Goal: Information Seeking & Learning: Learn about a topic

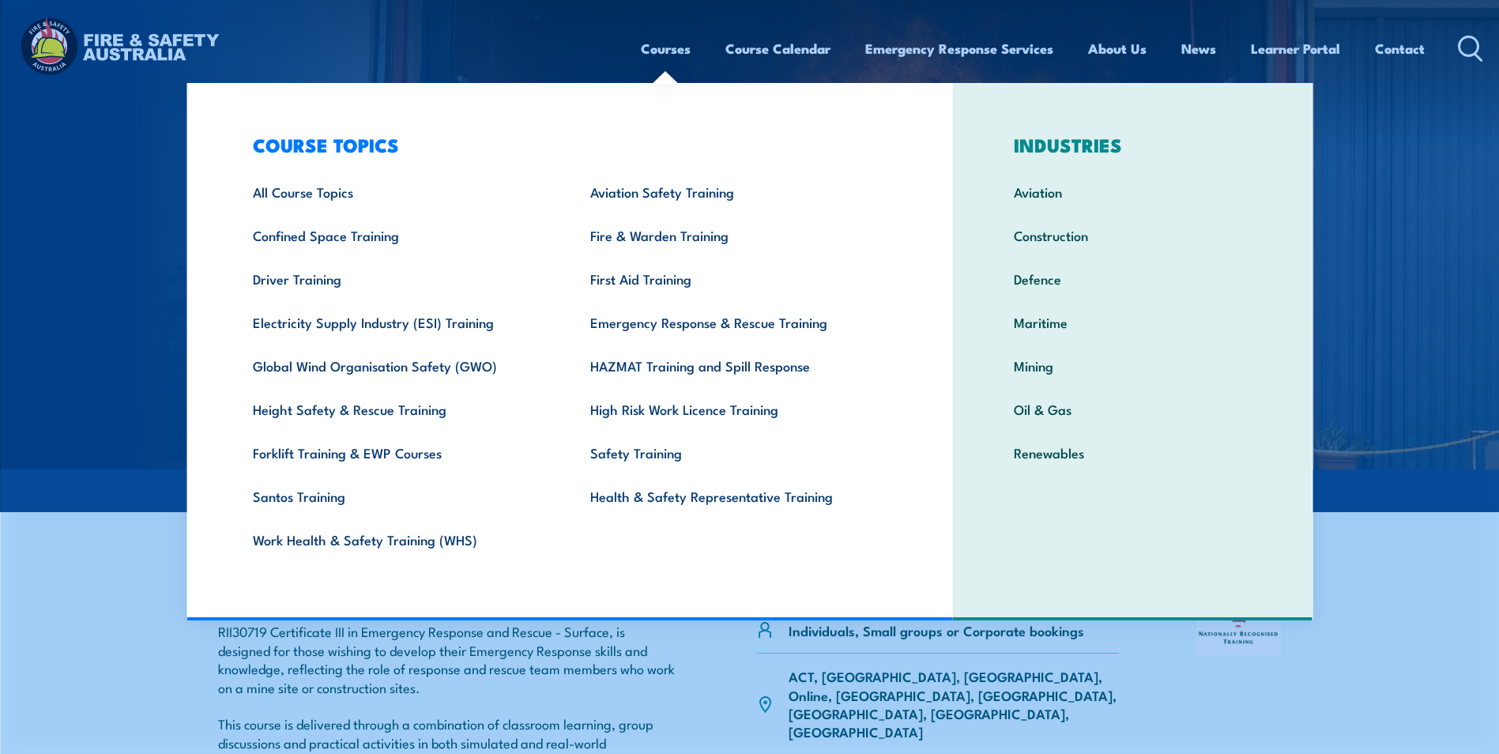
click at [672, 52] on link "Courses" at bounding box center [666, 49] width 50 height 42
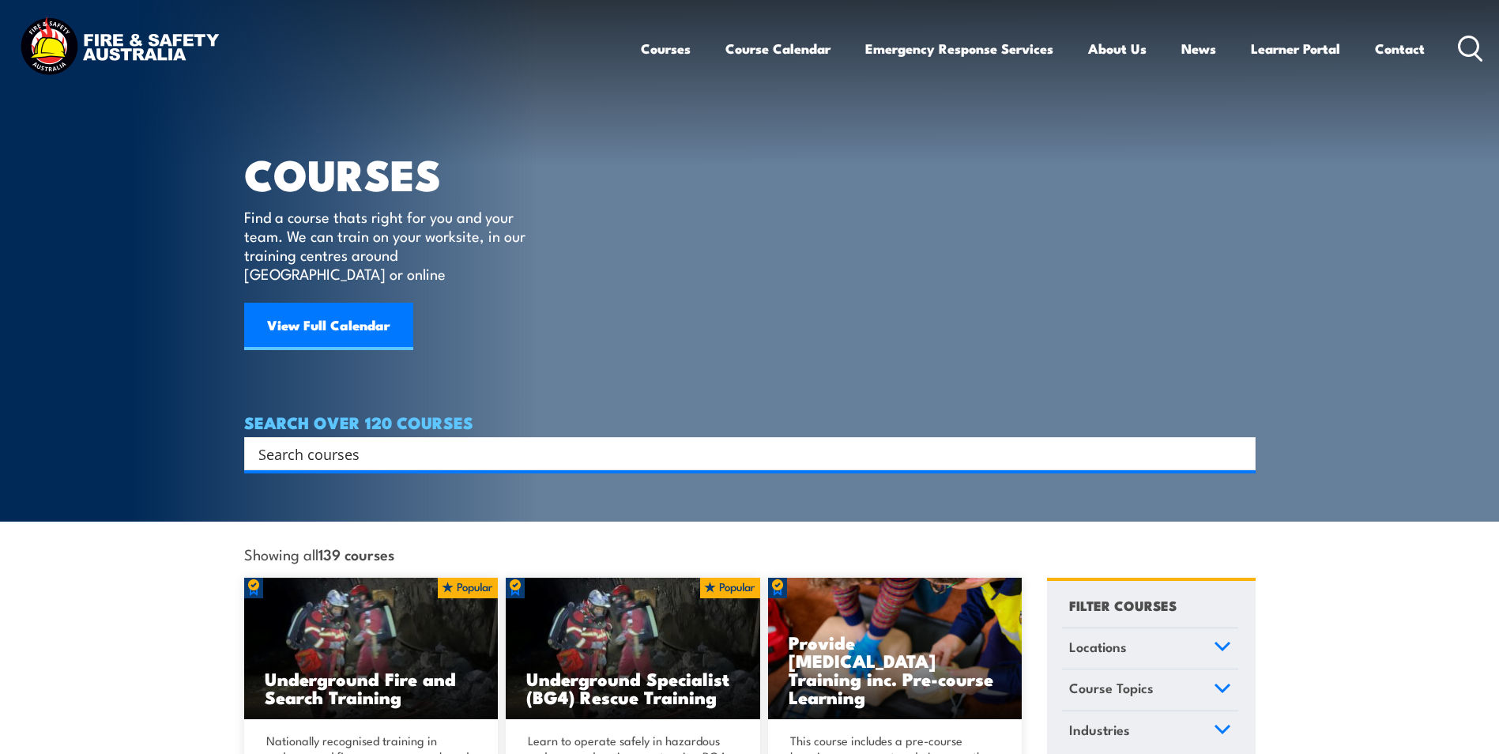
click at [410, 442] on input "Search input" at bounding box center [739, 454] width 962 height 24
type input "standar 11"
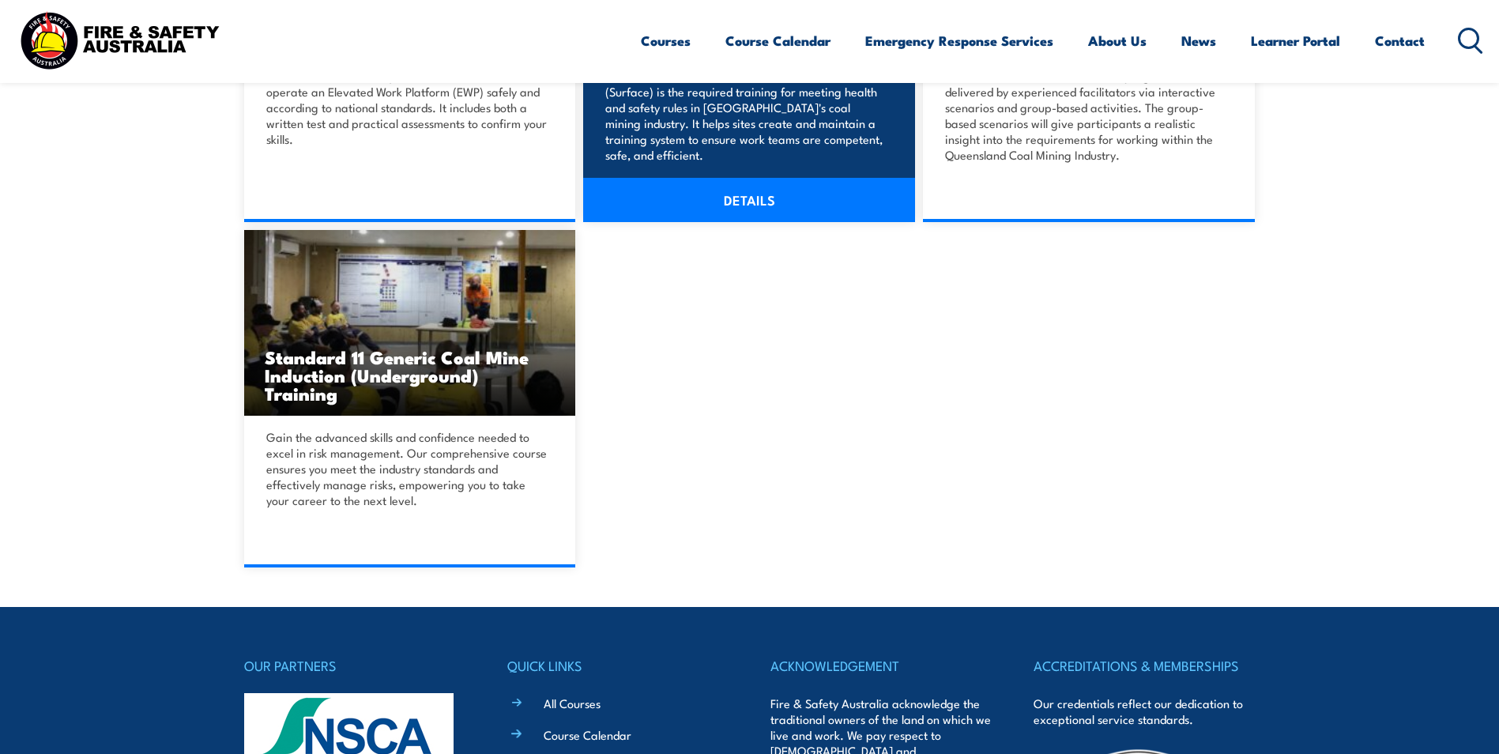
scroll to position [711, 0]
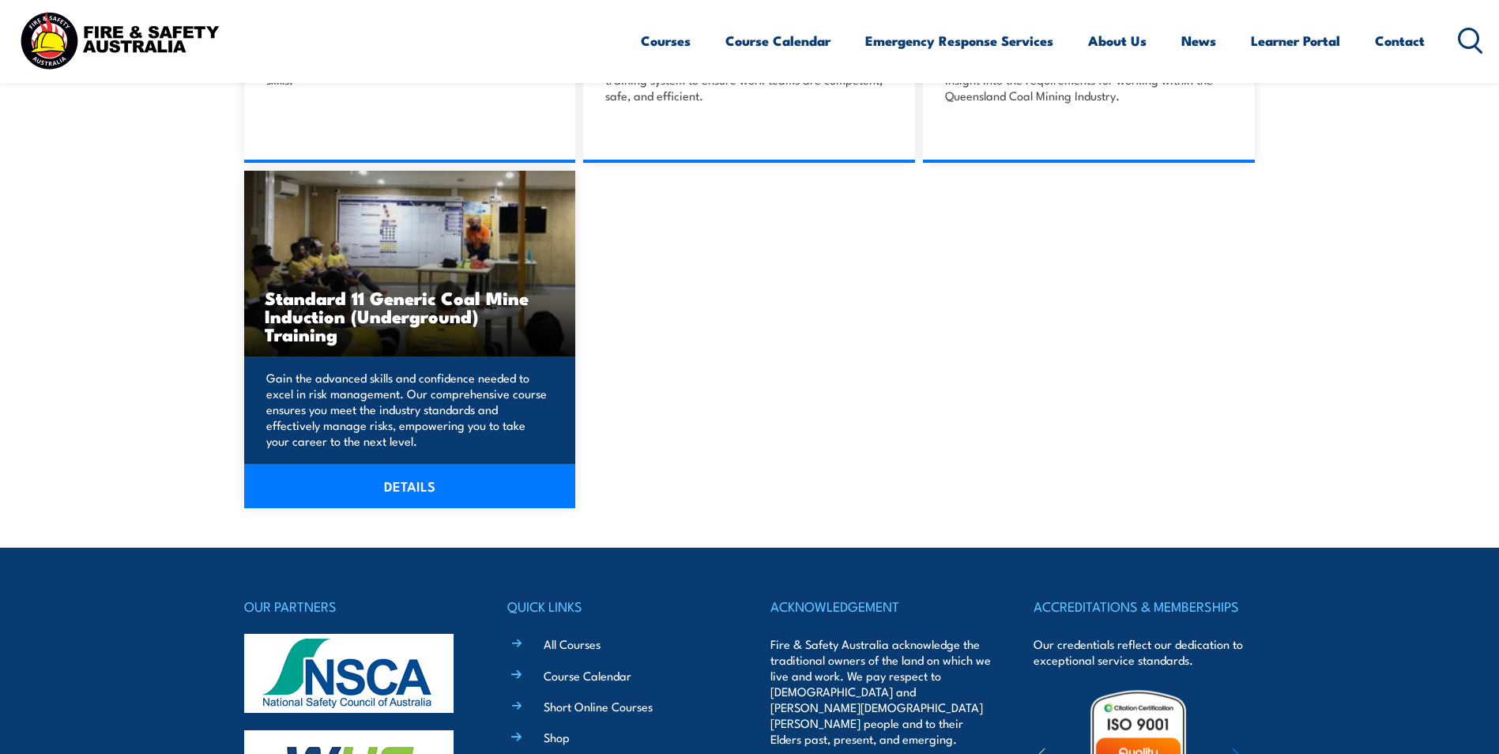
click at [424, 481] on link "DETAILS" at bounding box center [410, 486] width 332 height 44
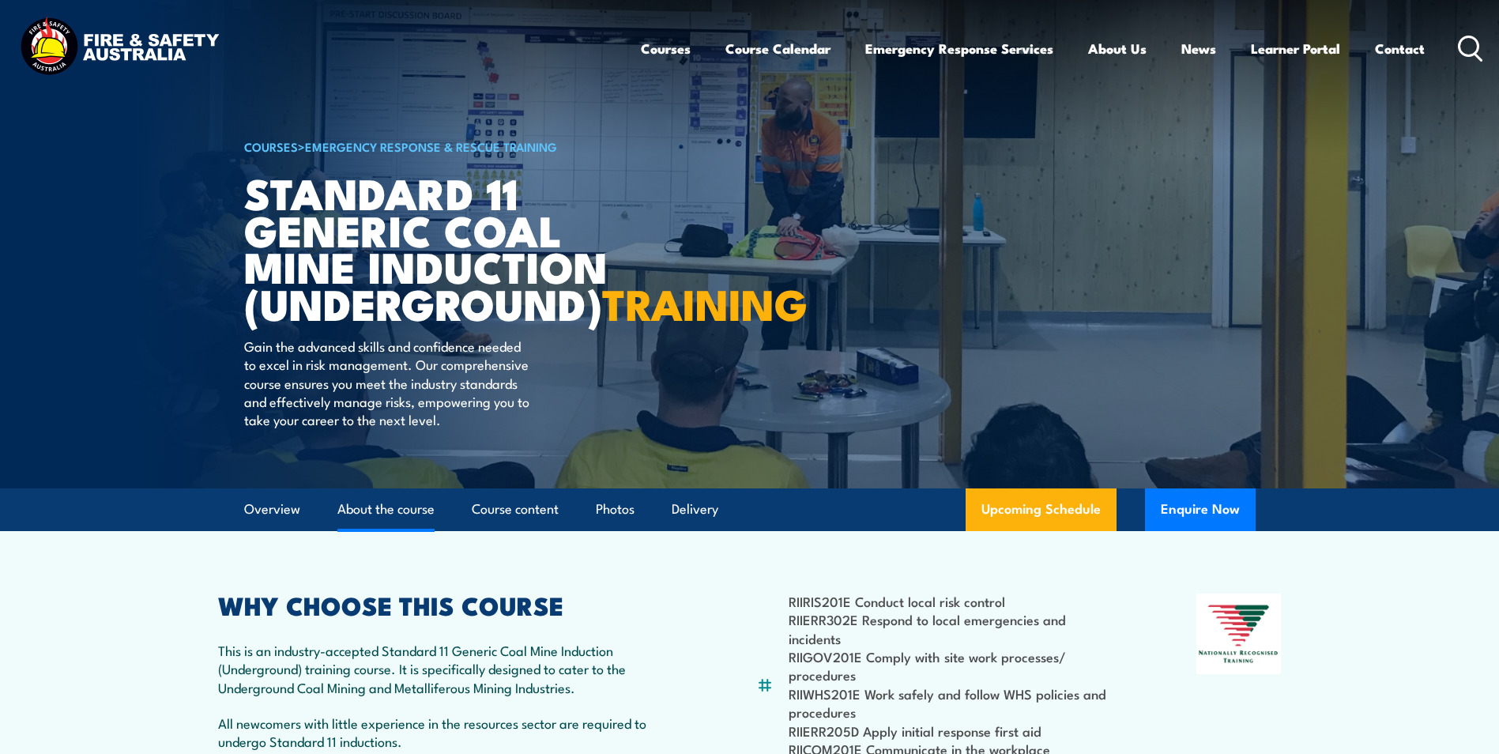
click at [420, 530] on link "About the course" at bounding box center [385, 509] width 97 height 42
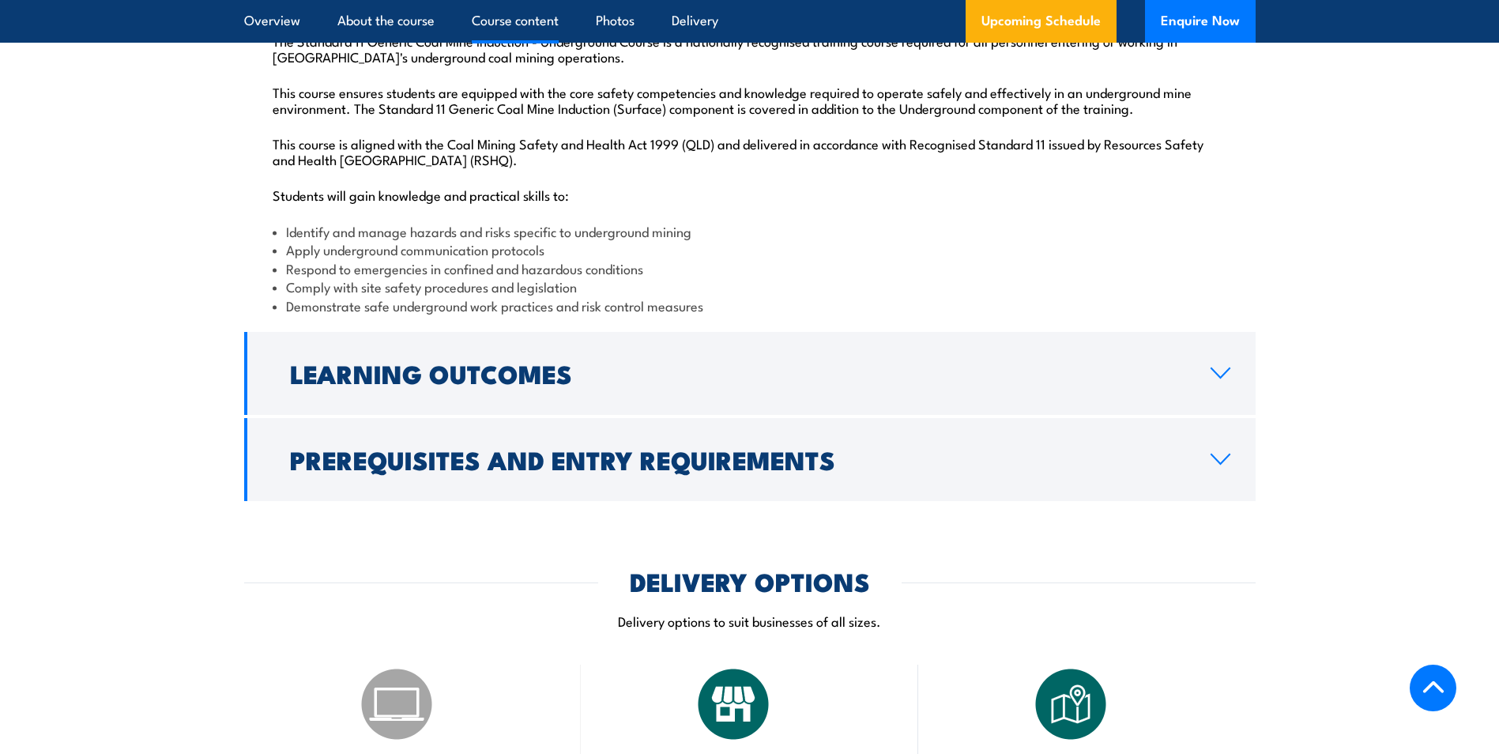
scroll to position [1763, 0]
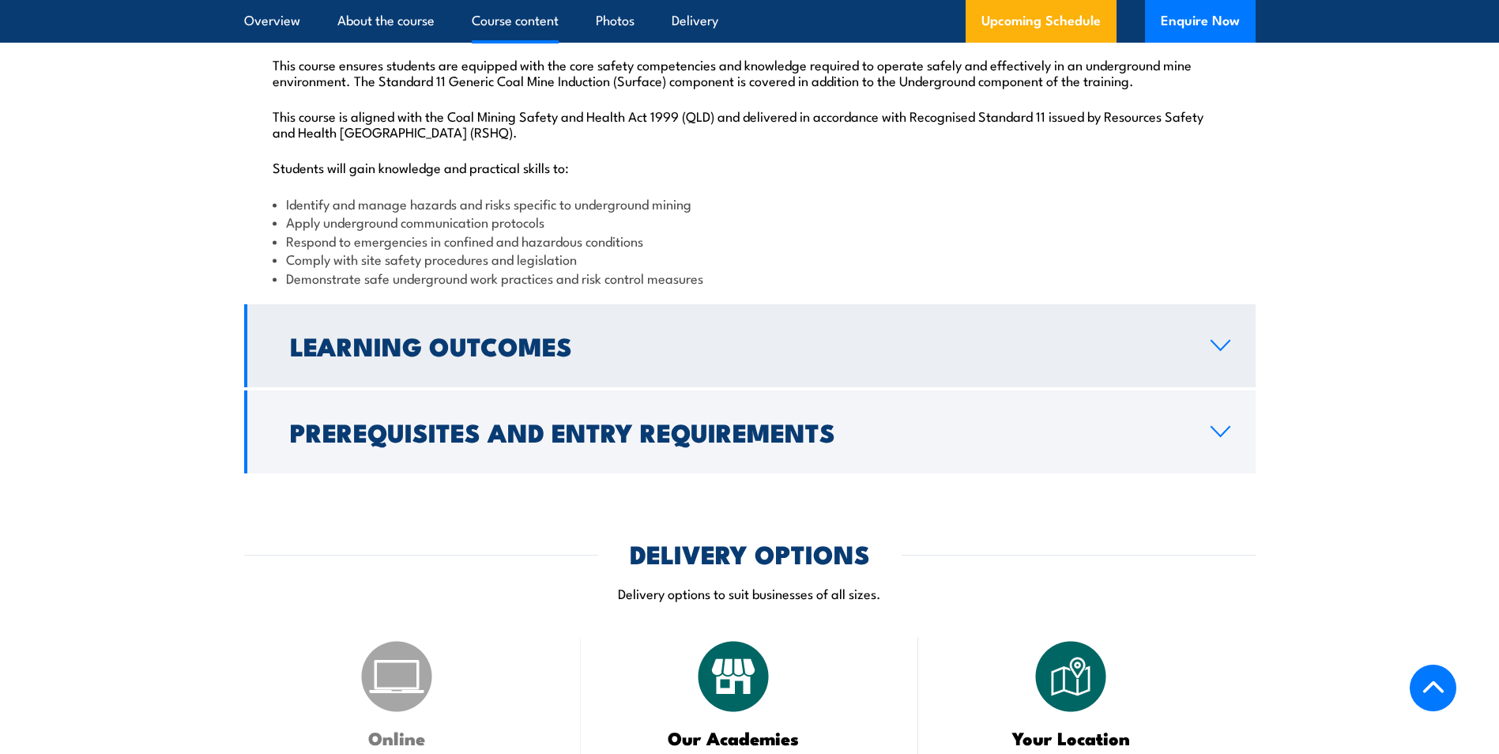
click at [1221, 352] on icon at bounding box center [1220, 345] width 21 height 13
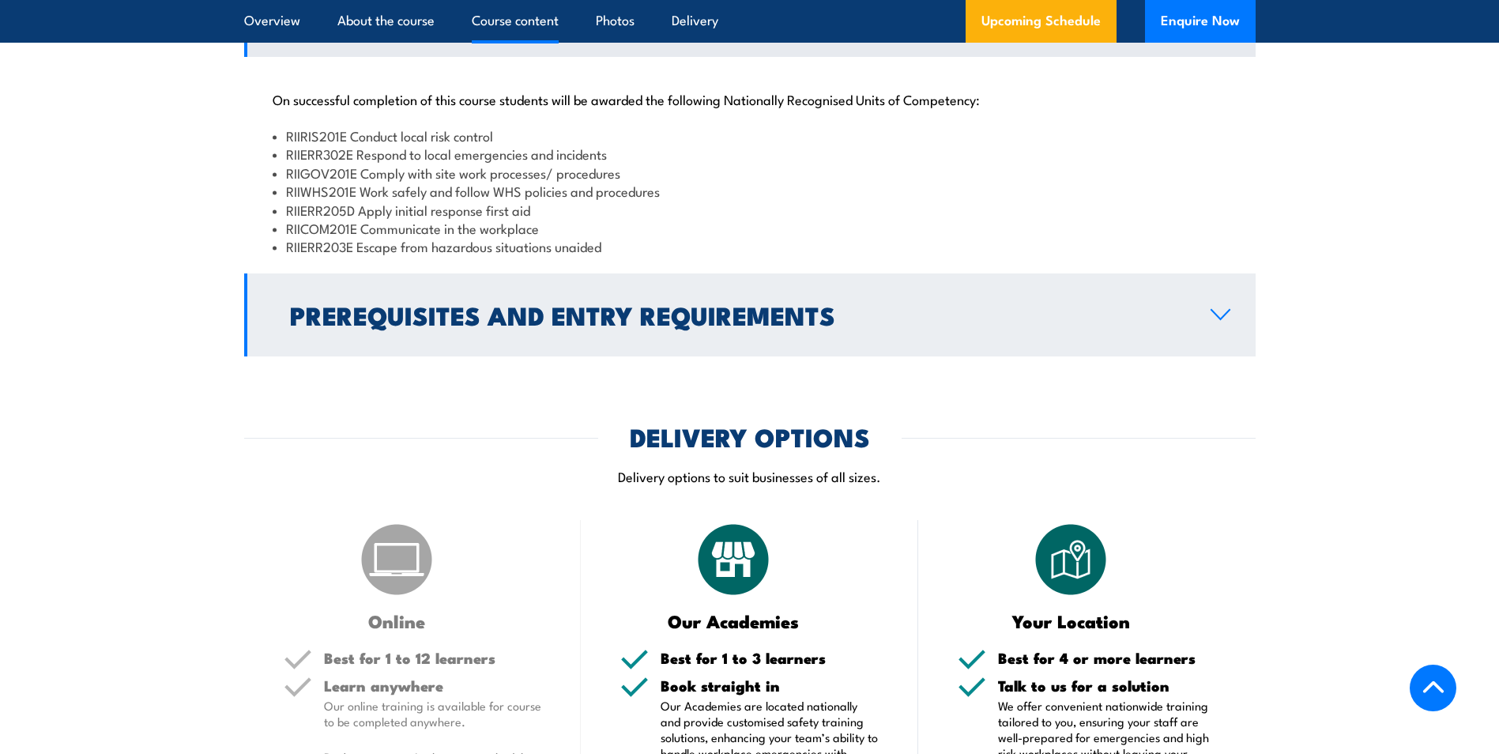
click at [1217, 321] on icon at bounding box center [1220, 314] width 21 height 13
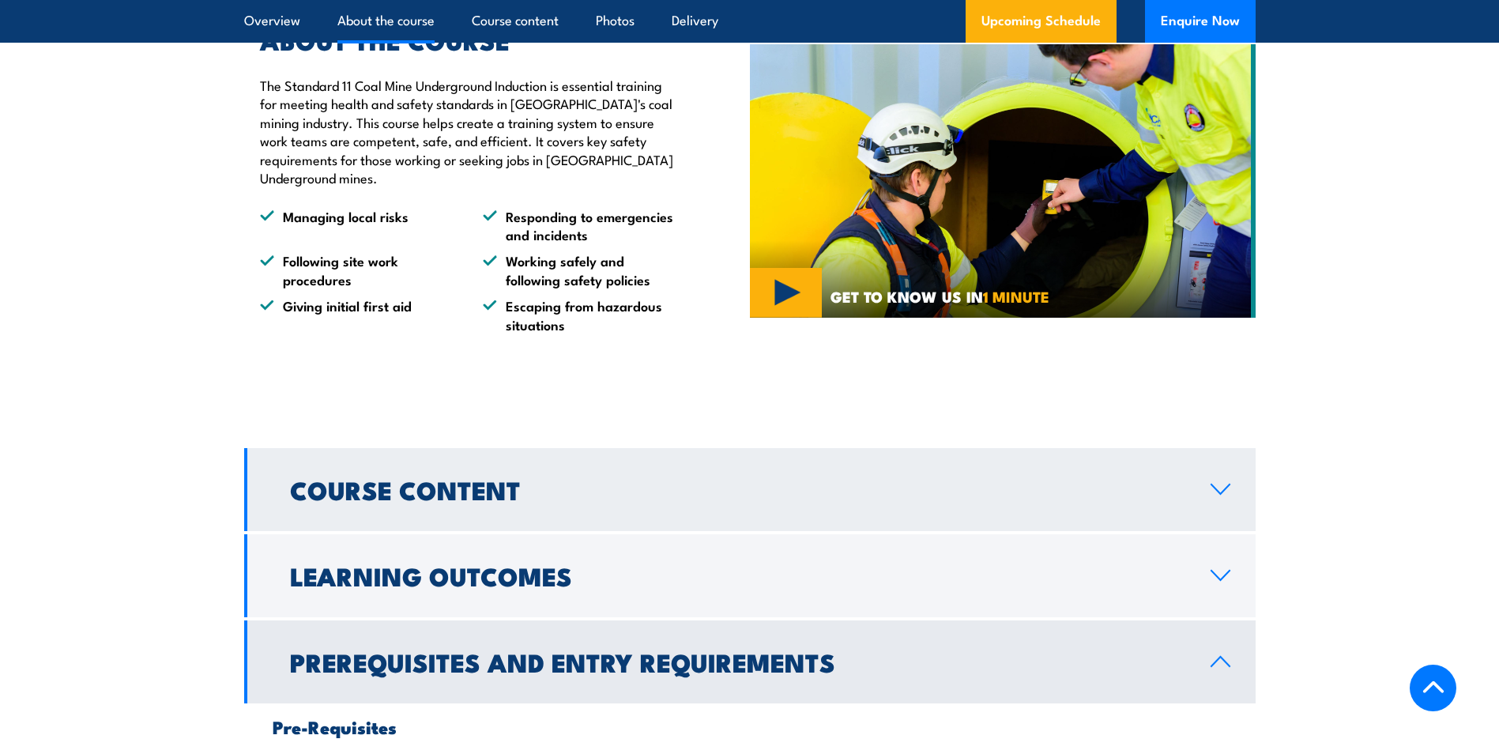
scroll to position [1289, 0]
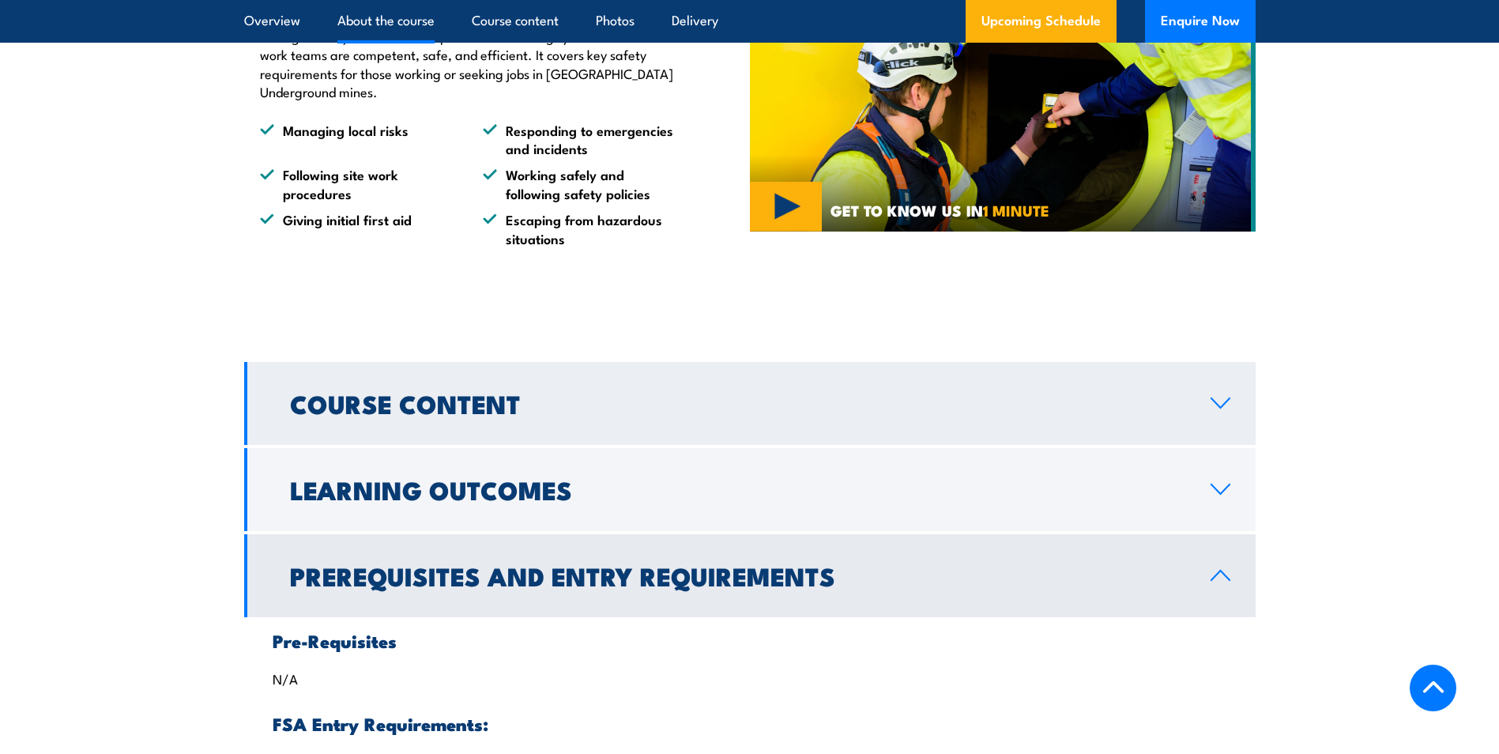
click at [1213, 409] on icon at bounding box center [1220, 403] width 21 height 13
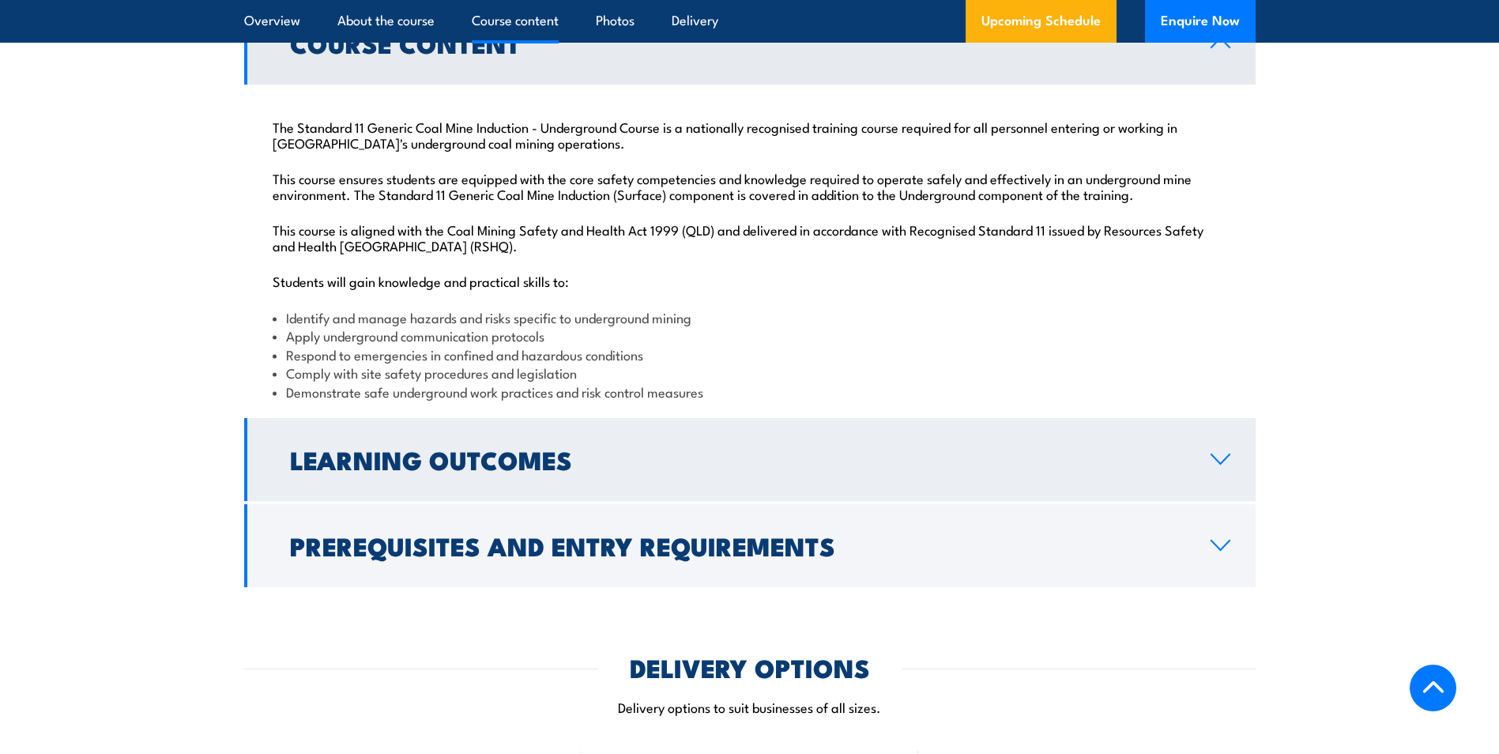
scroll to position [1684, 0]
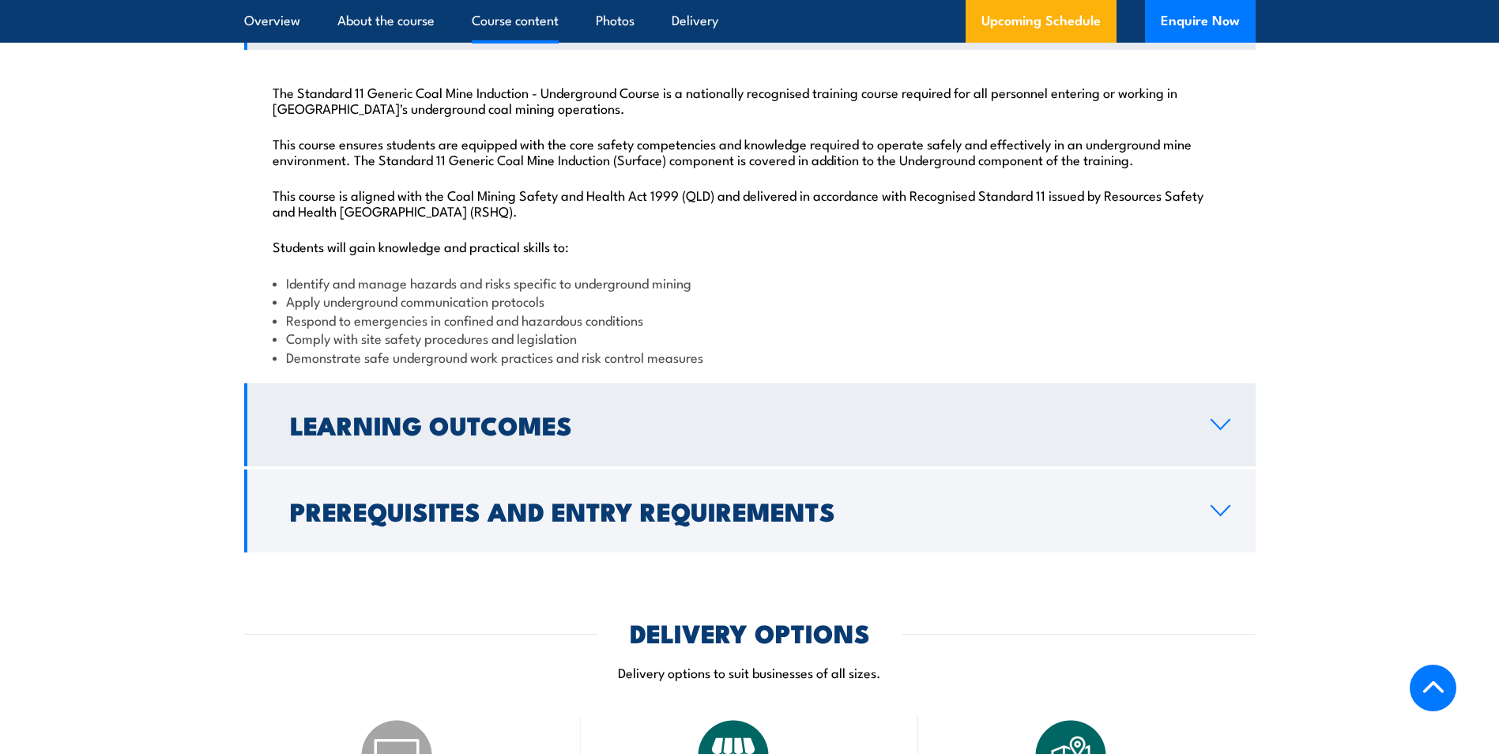
click at [1221, 431] on icon at bounding box center [1220, 424] width 21 height 13
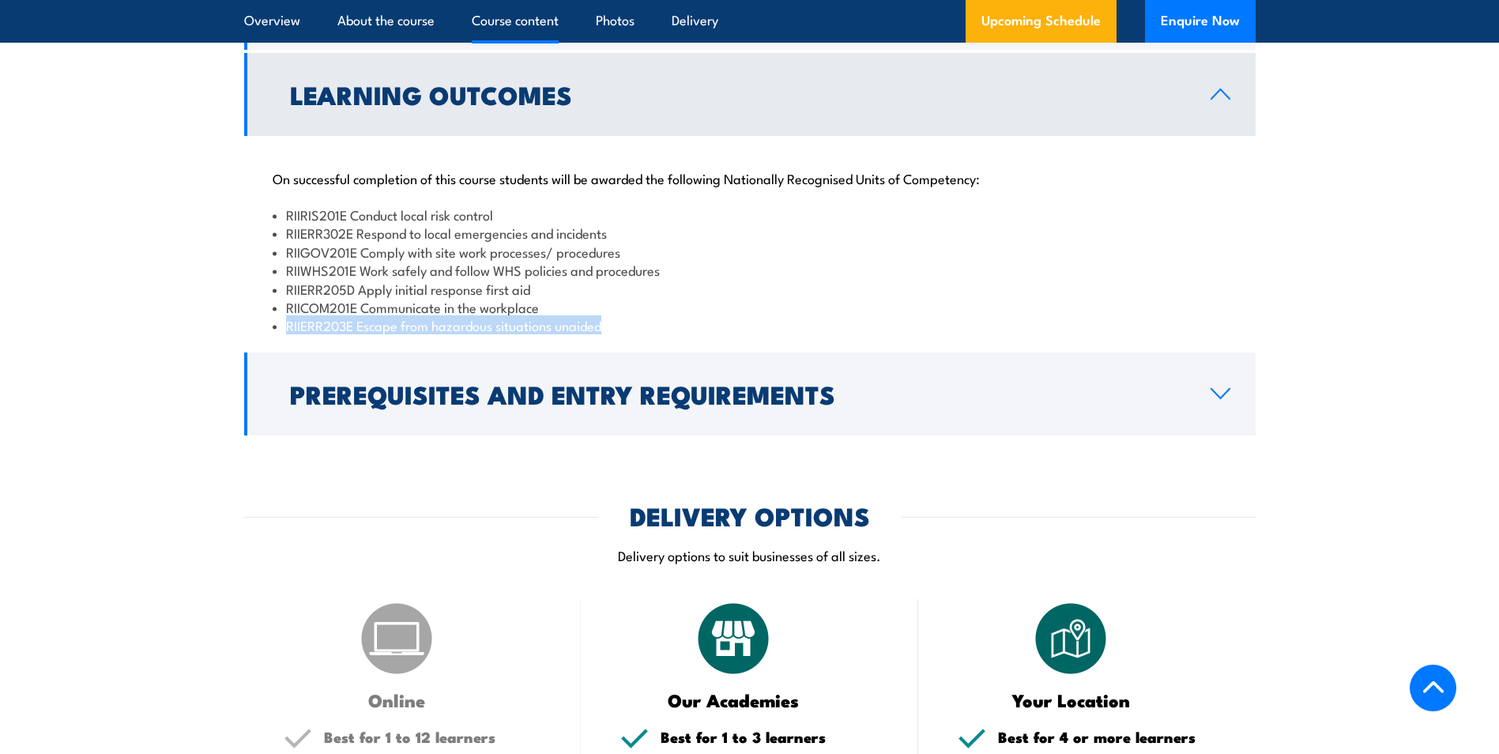
drag, startPoint x: 632, startPoint y: 361, endPoint x: 205, endPoint y: 363, distance: 427.4
click at [205, 363] on section "Course Content The Standard 11 Generic Coal Mine Induction - Underground Course…" at bounding box center [749, 201] width 1499 height 468
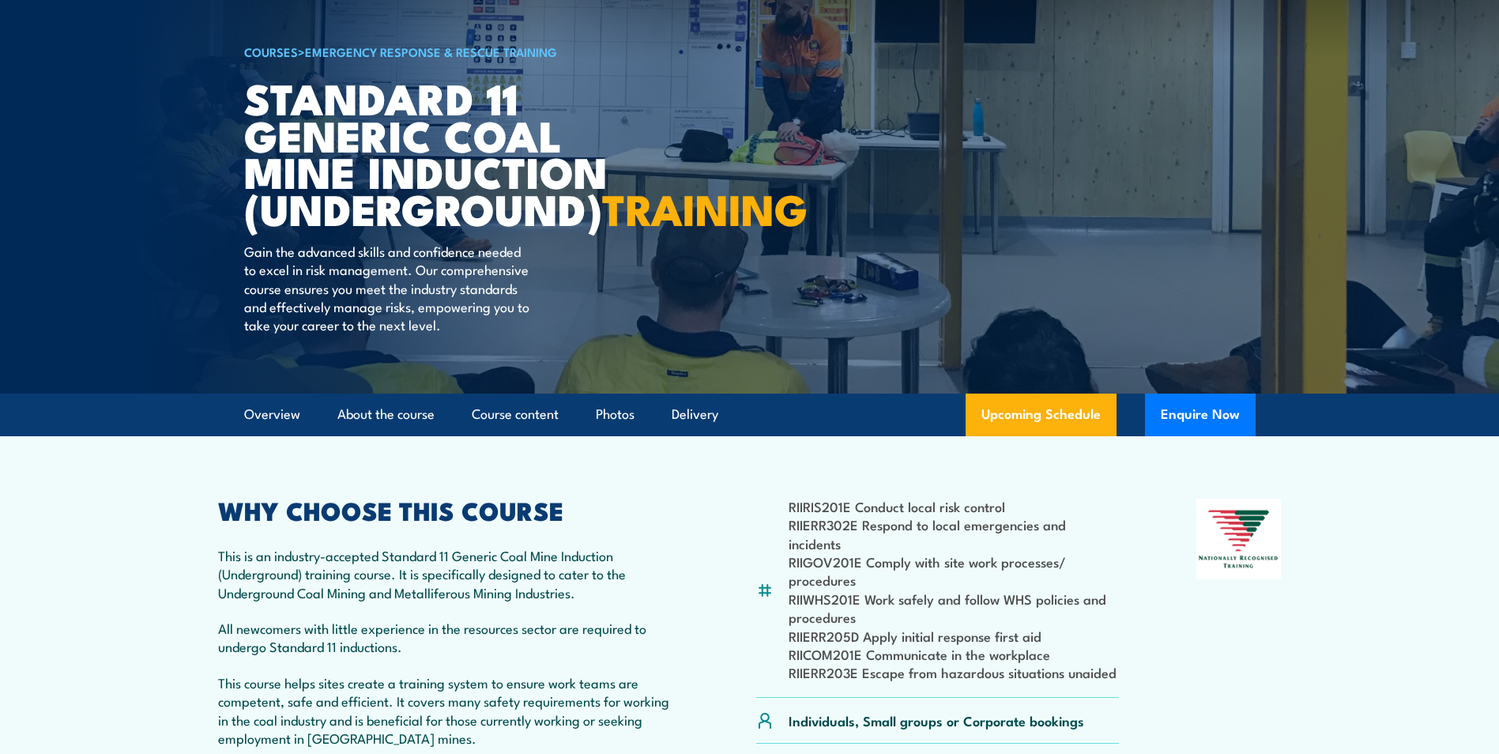
scroll to position [0, 0]
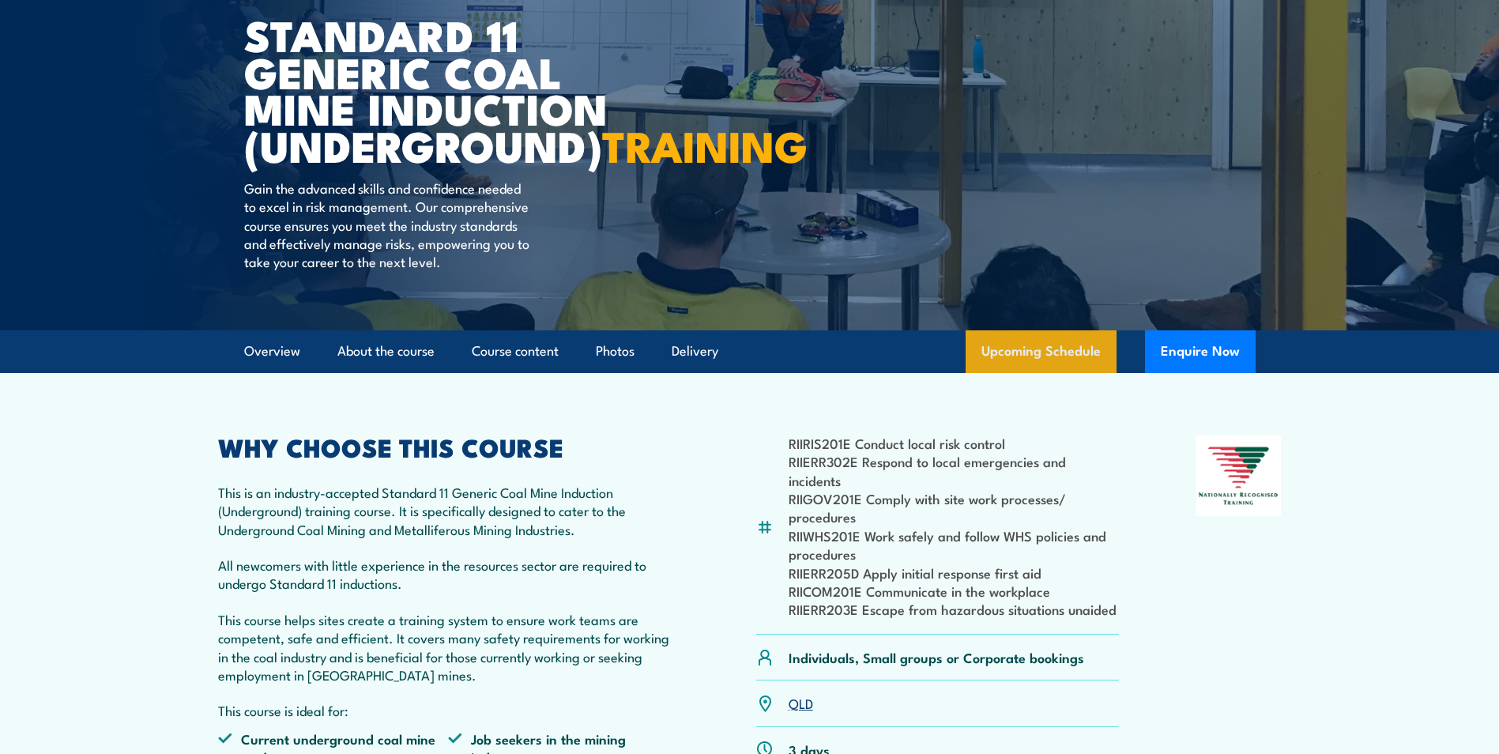
click at [1039, 373] on link "Upcoming Schedule" at bounding box center [1040, 351] width 151 height 43
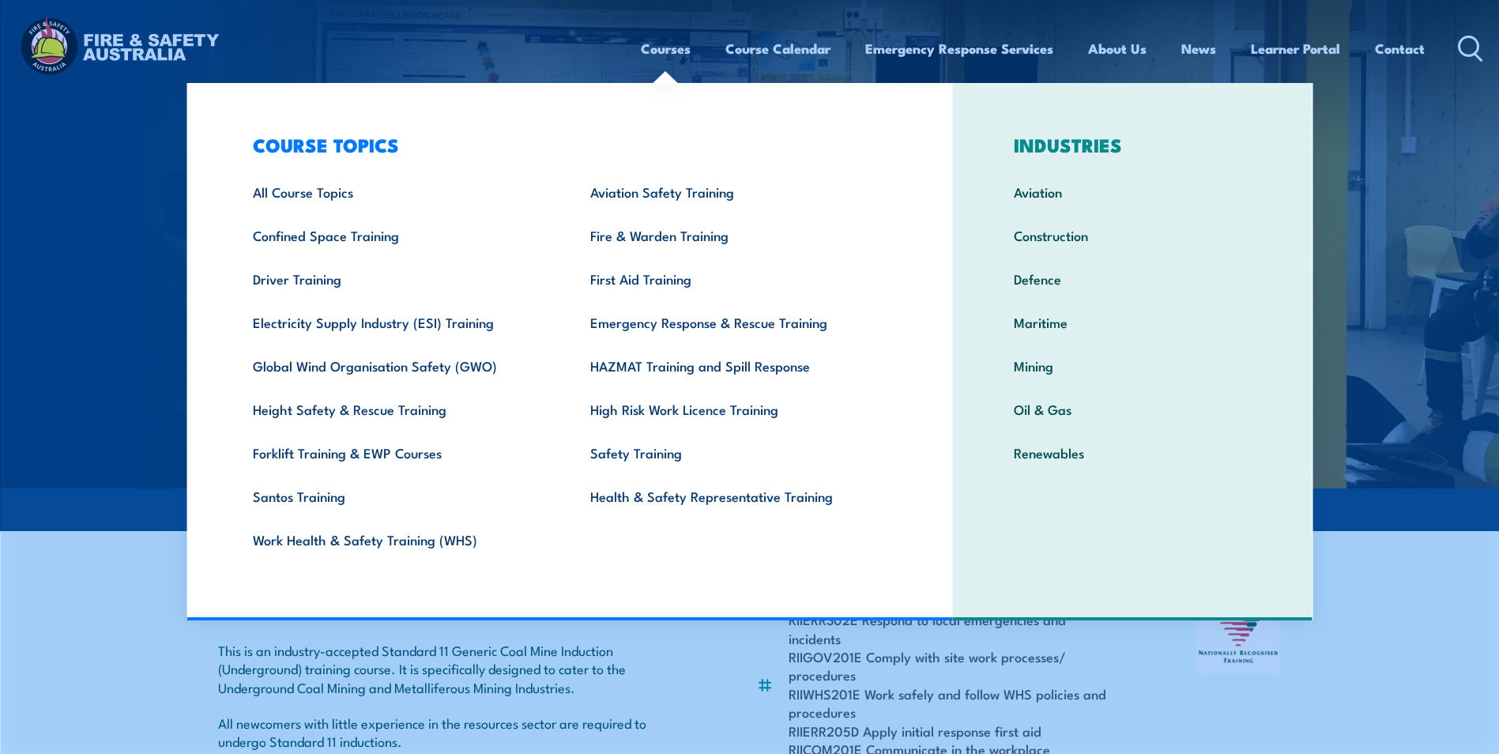
click at [667, 51] on link "Courses" at bounding box center [666, 49] width 50 height 42
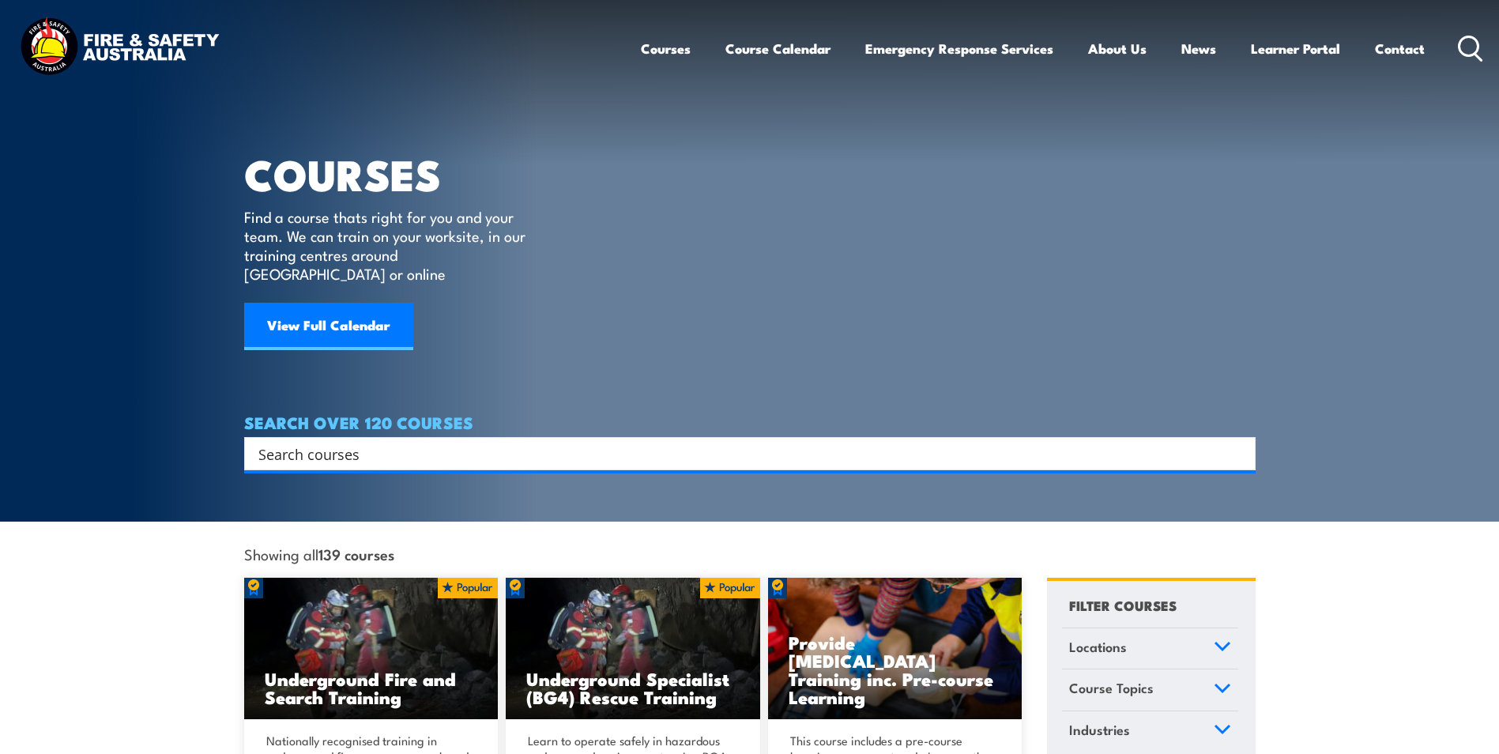
click at [383, 442] on input "Search input" at bounding box center [739, 454] width 962 height 24
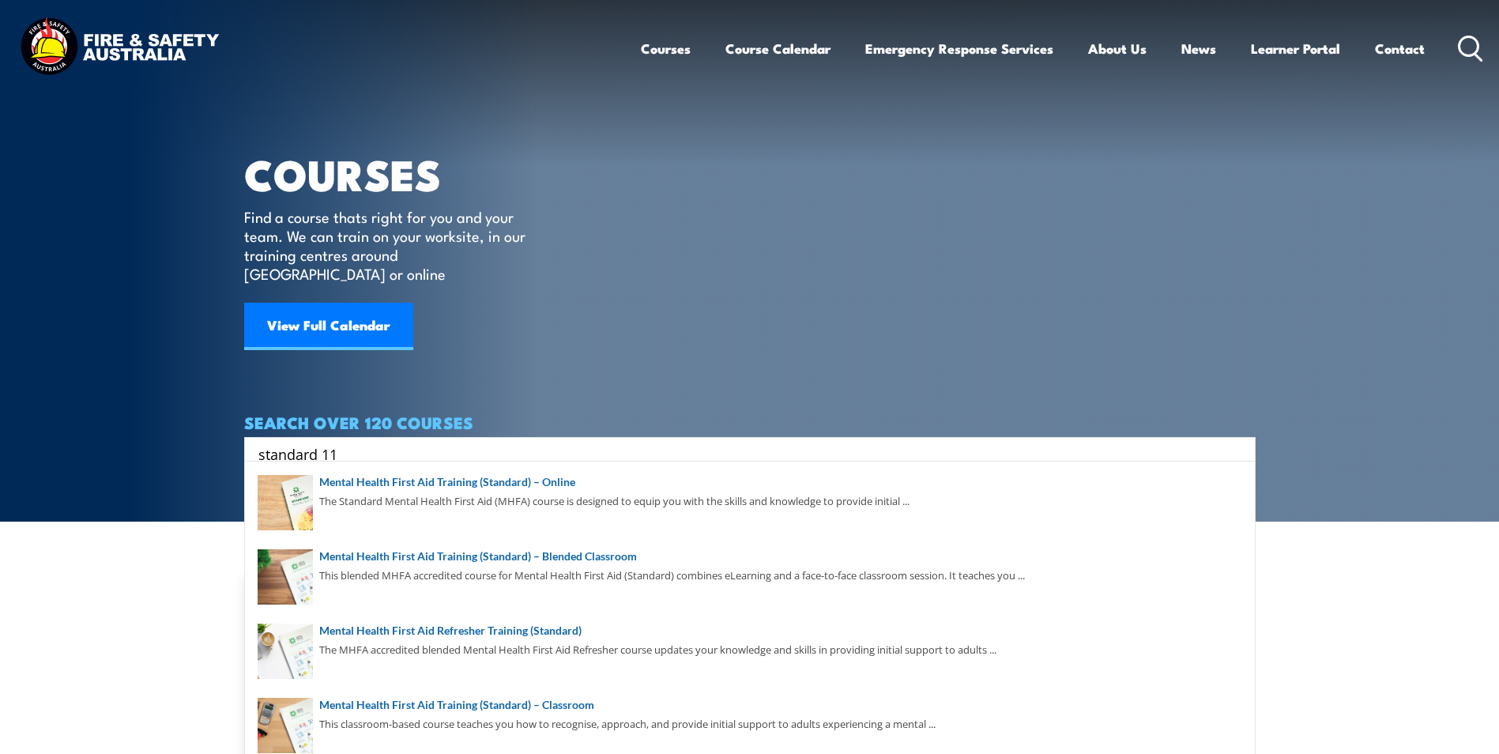
type input "standard 11"
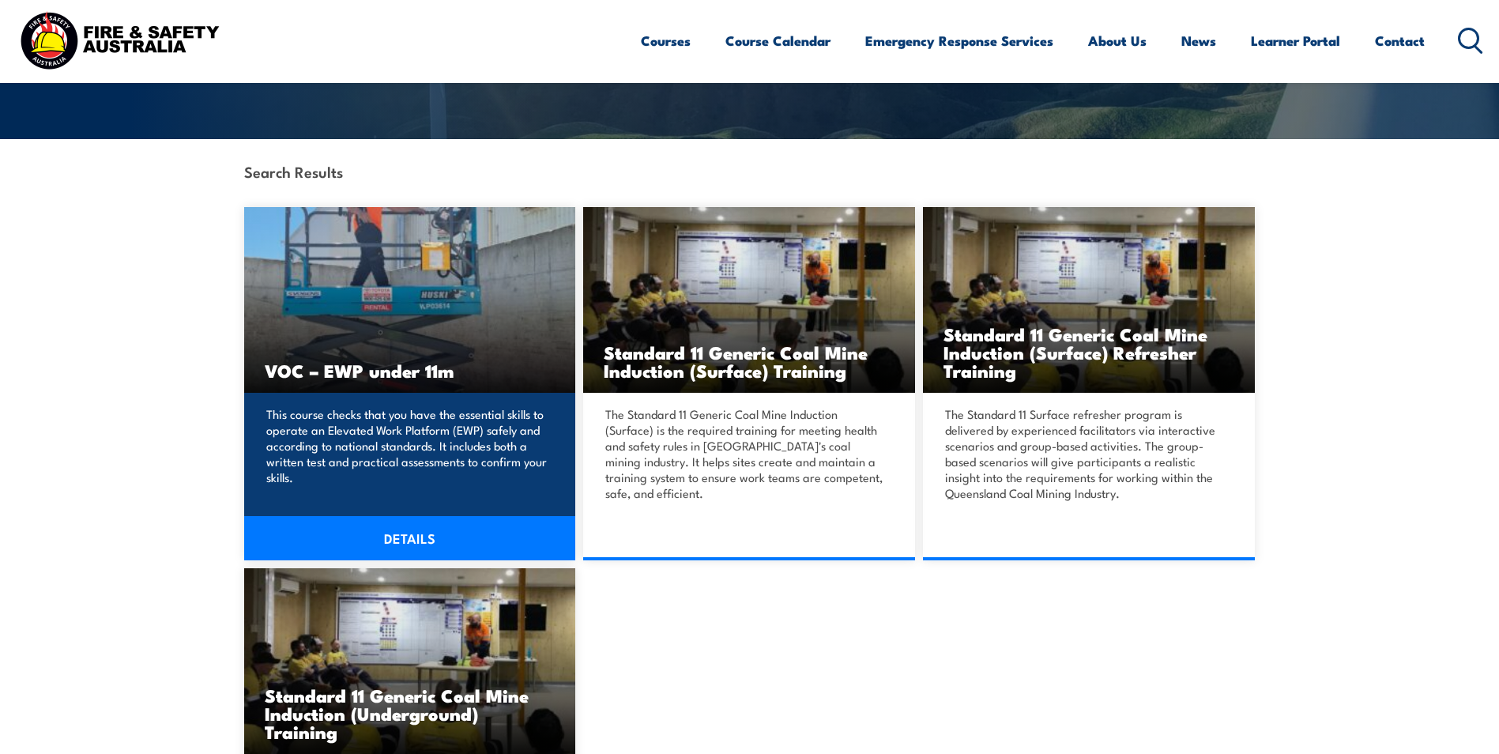
scroll to position [316, 0]
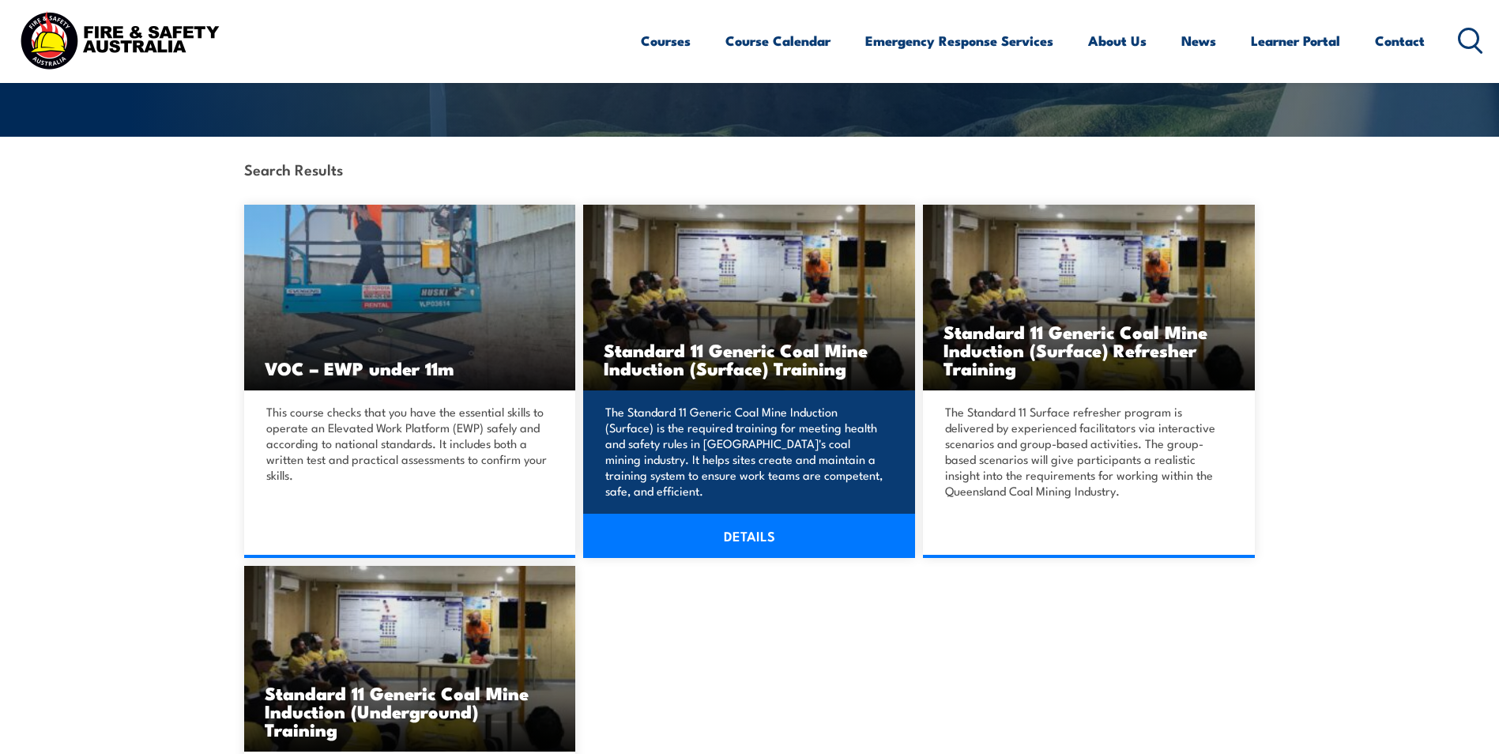
click at [747, 528] on link "DETAILS" at bounding box center [749, 536] width 332 height 44
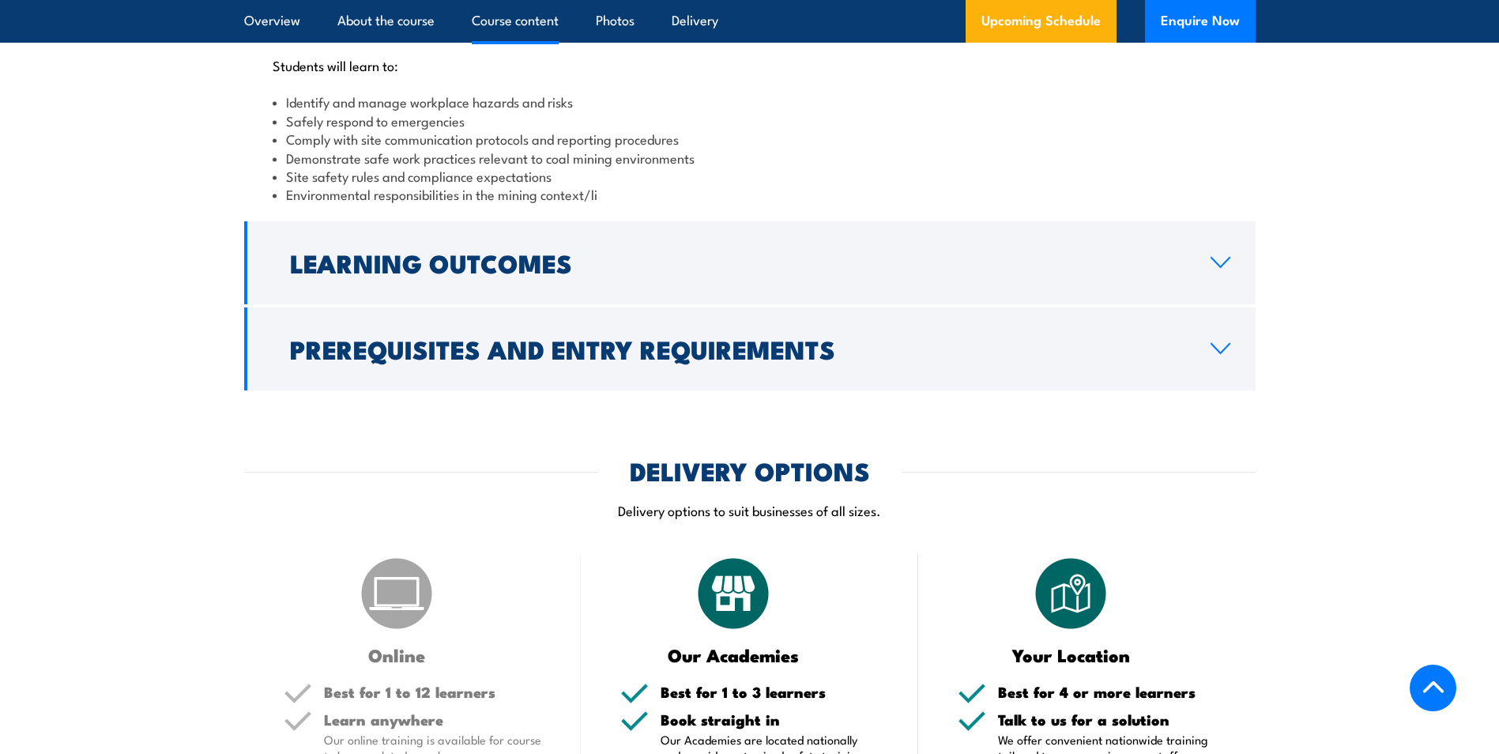
scroll to position [1896, 0]
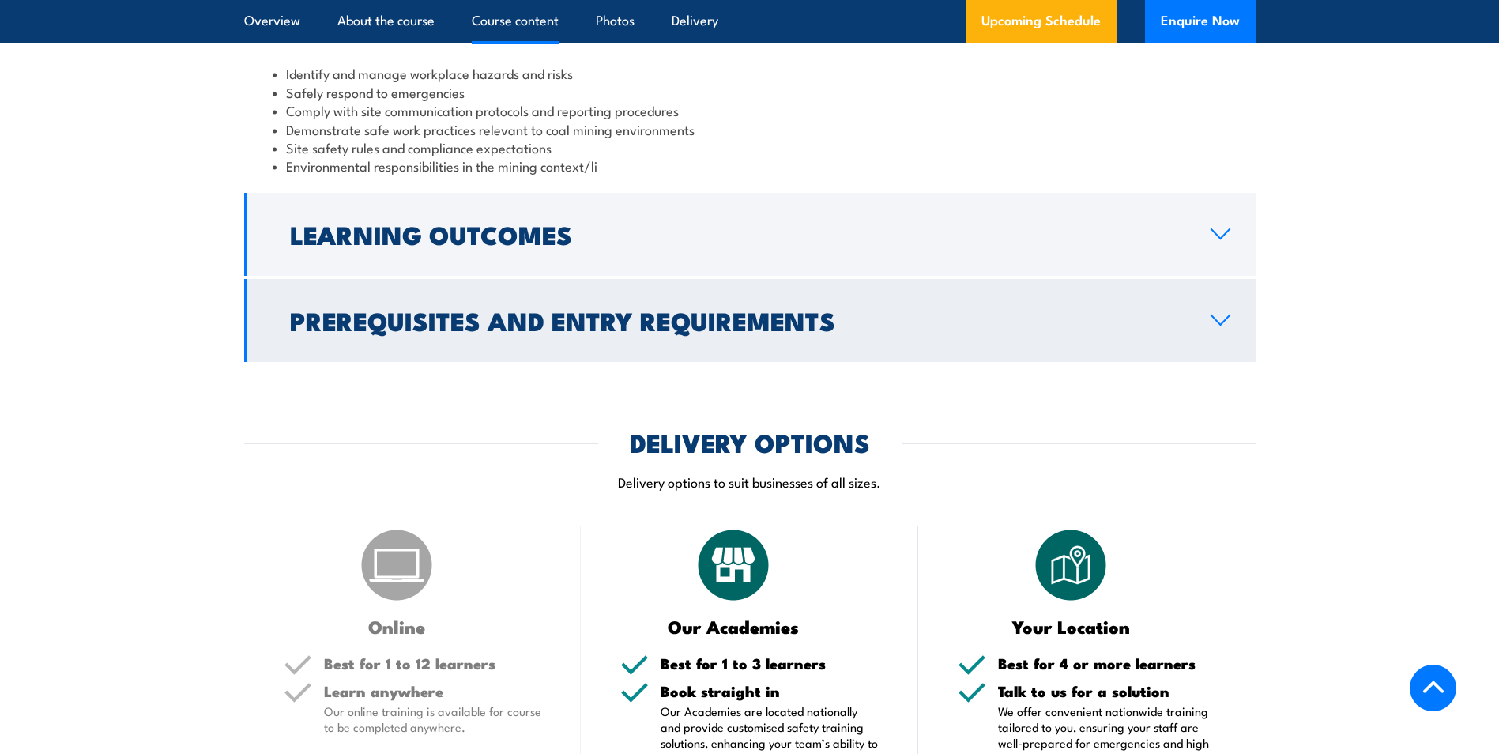
click at [1221, 240] on icon at bounding box center [1220, 234] width 21 height 13
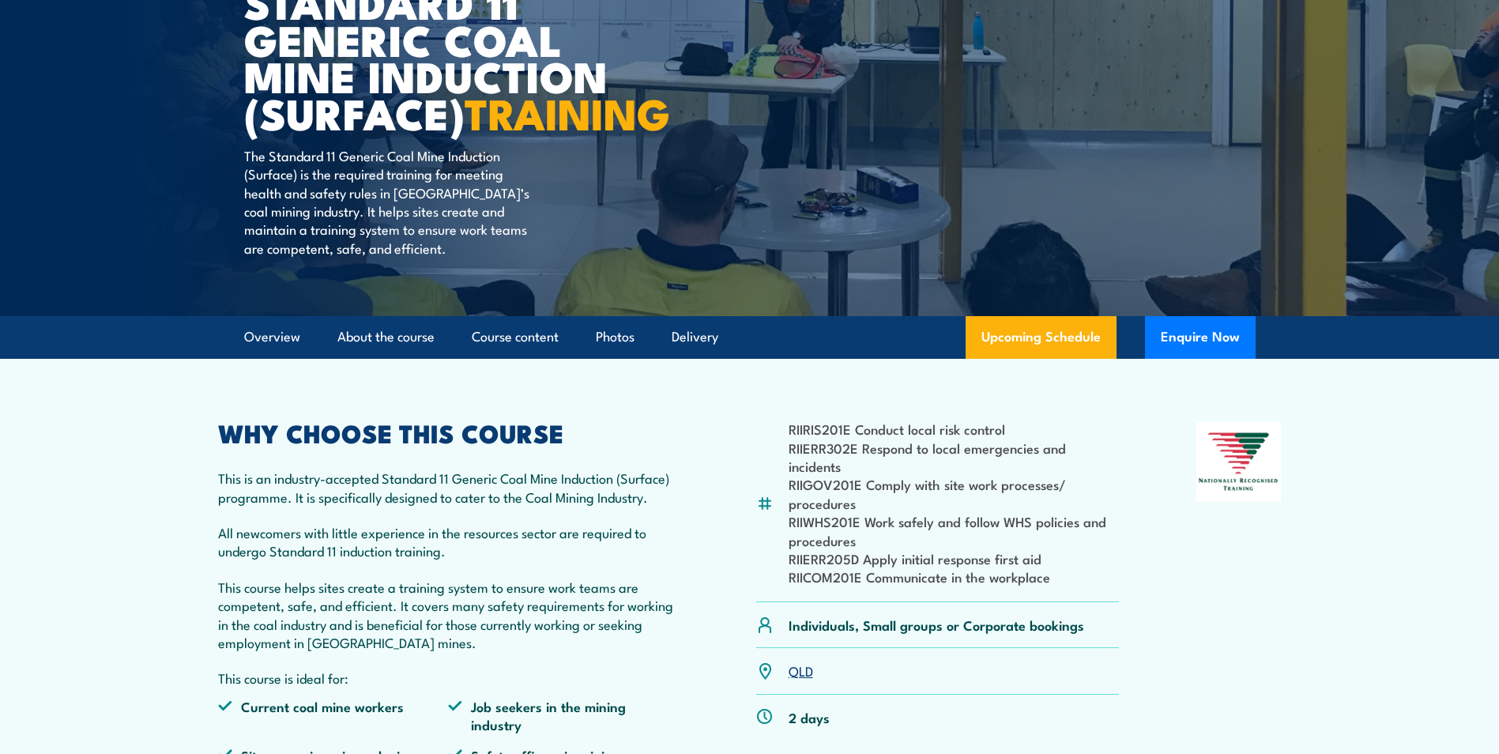
scroll to position [0, 0]
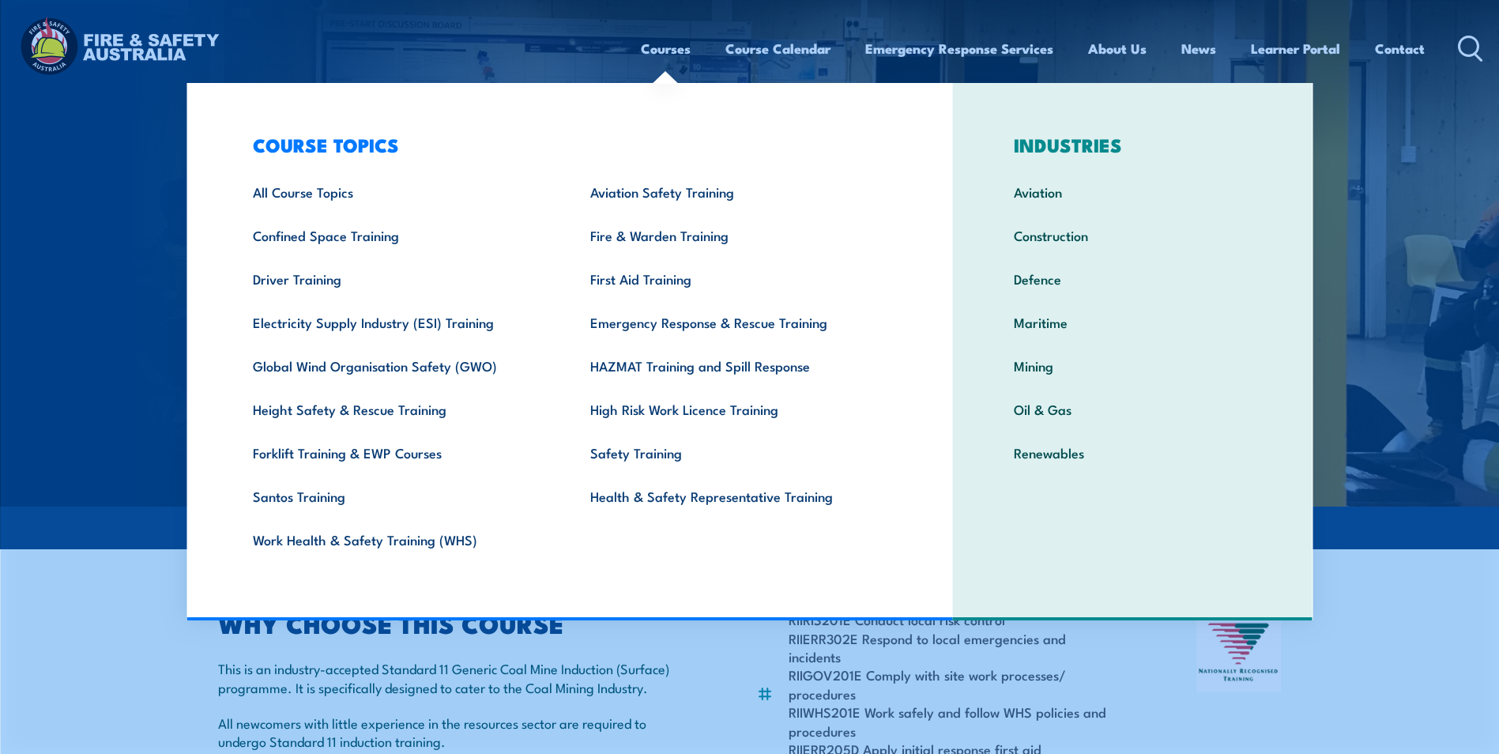
click at [656, 47] on link "Courses" at bounding box center [666, 49] width 50 height 42
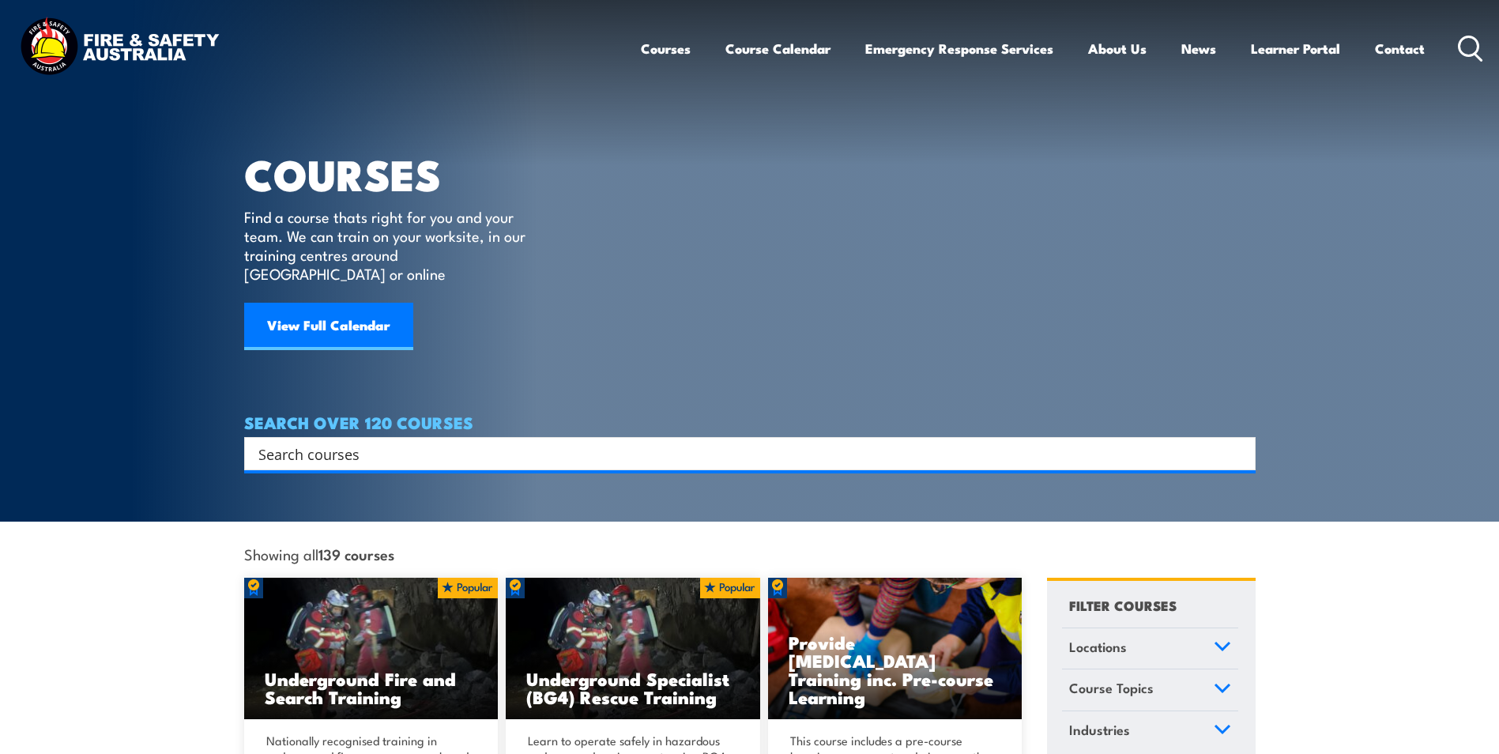
click at [393, 442] on input "Search input" at bounding box center [739, 454] width 962 height 24
type input "standard 11"
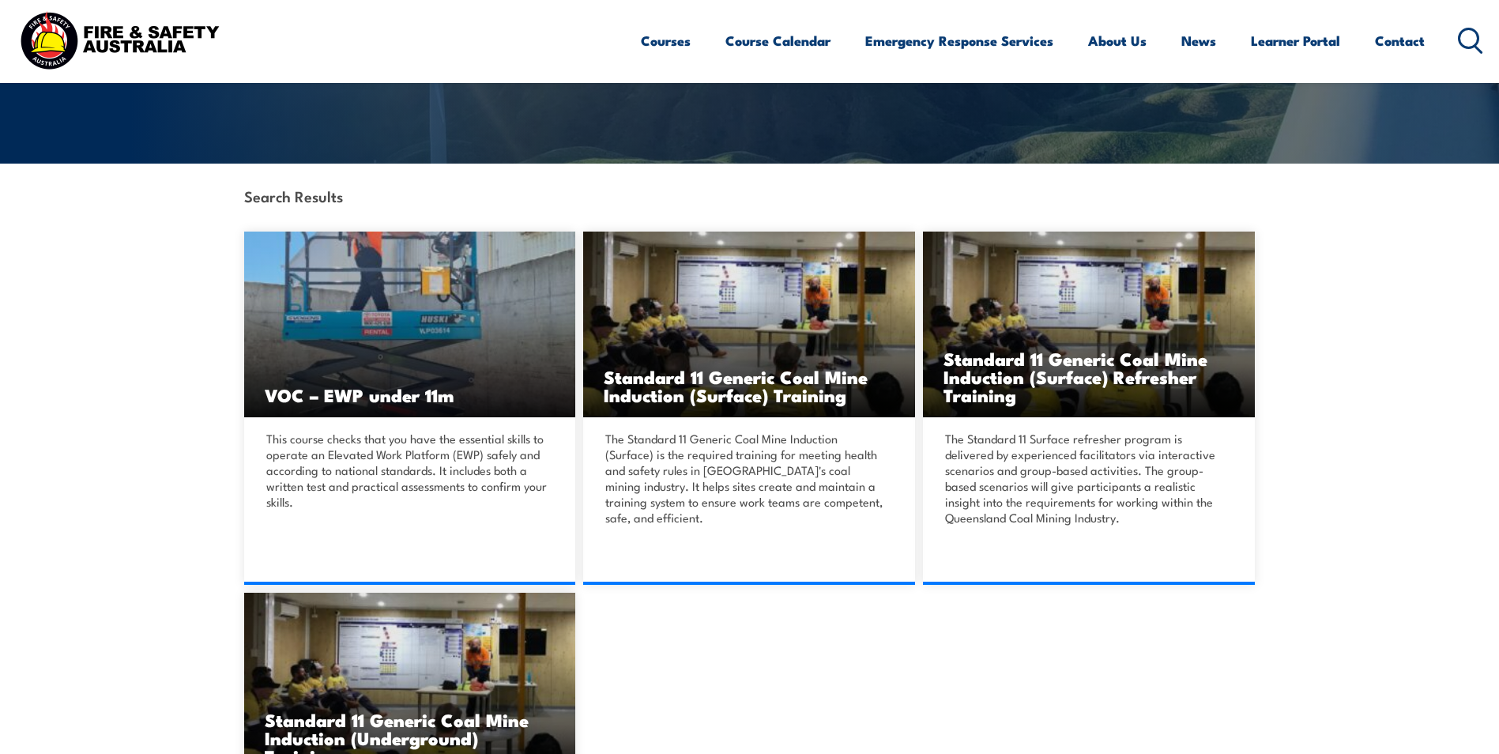
scroll to position [474, 0]
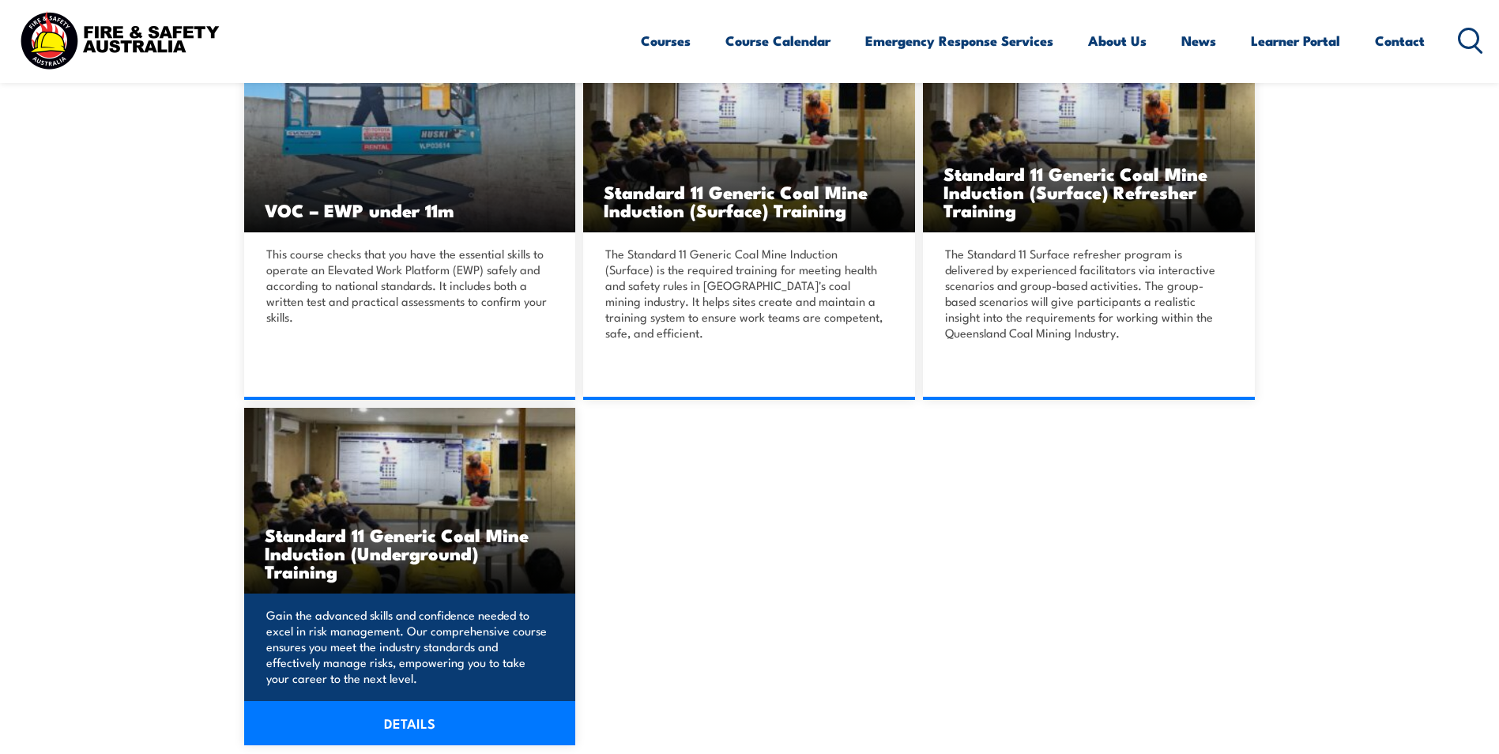
click at [472, 573] on h3 "Standard 11 Generic Coal Mine Induction (Underground) Training" at bounding box center [410, 552] width 291 height 55
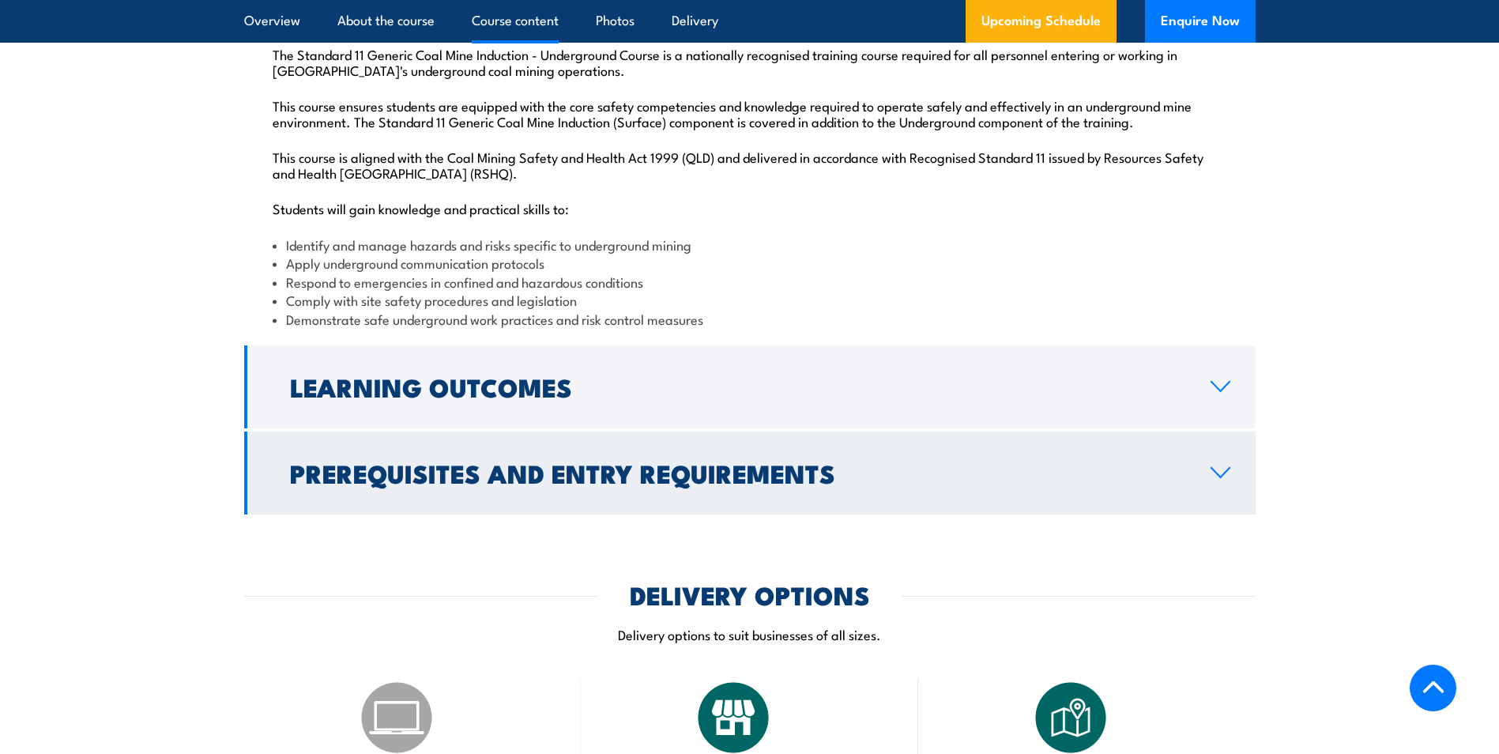
scroll to position [1738, 0]
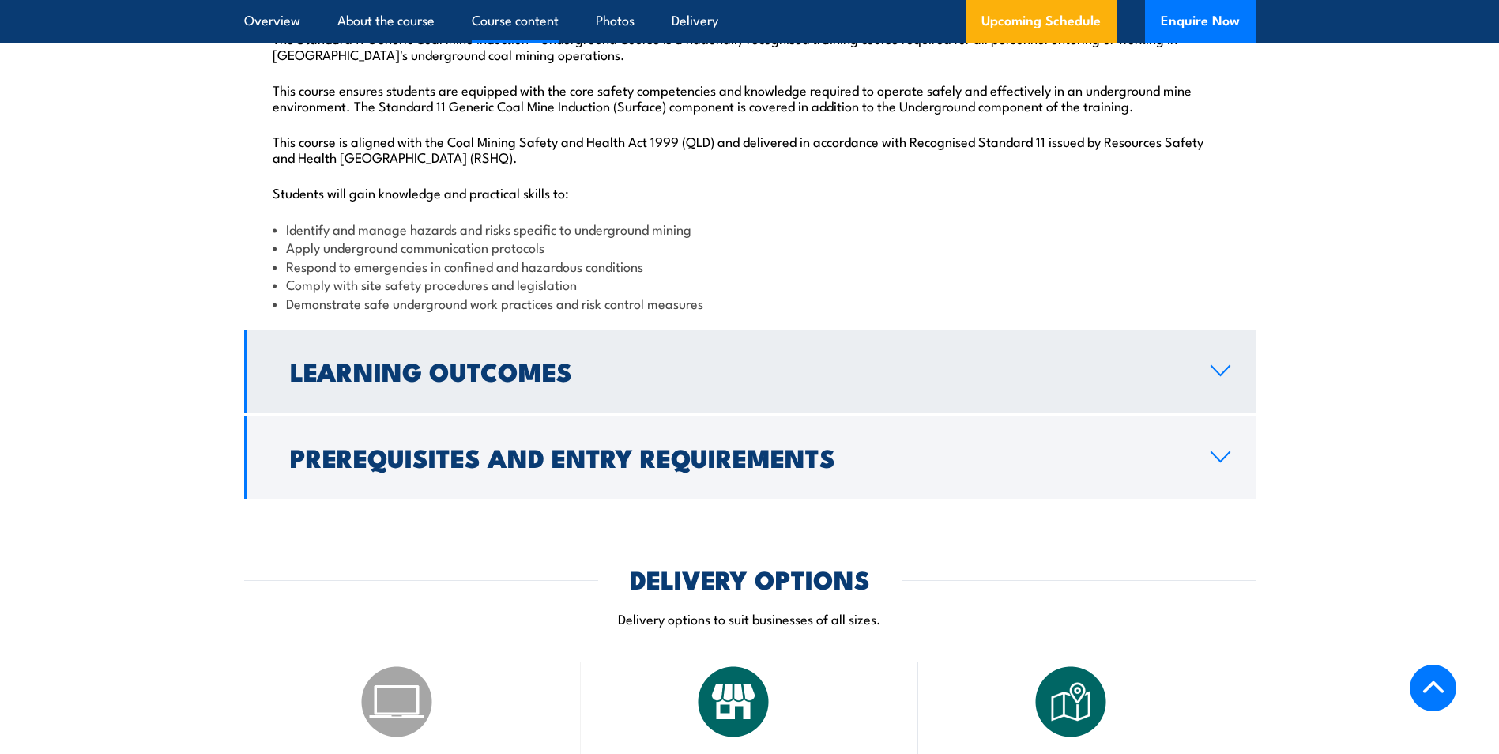
click at [1217, 377] on icon at bounding box center [1220, 370] width 21 height 13
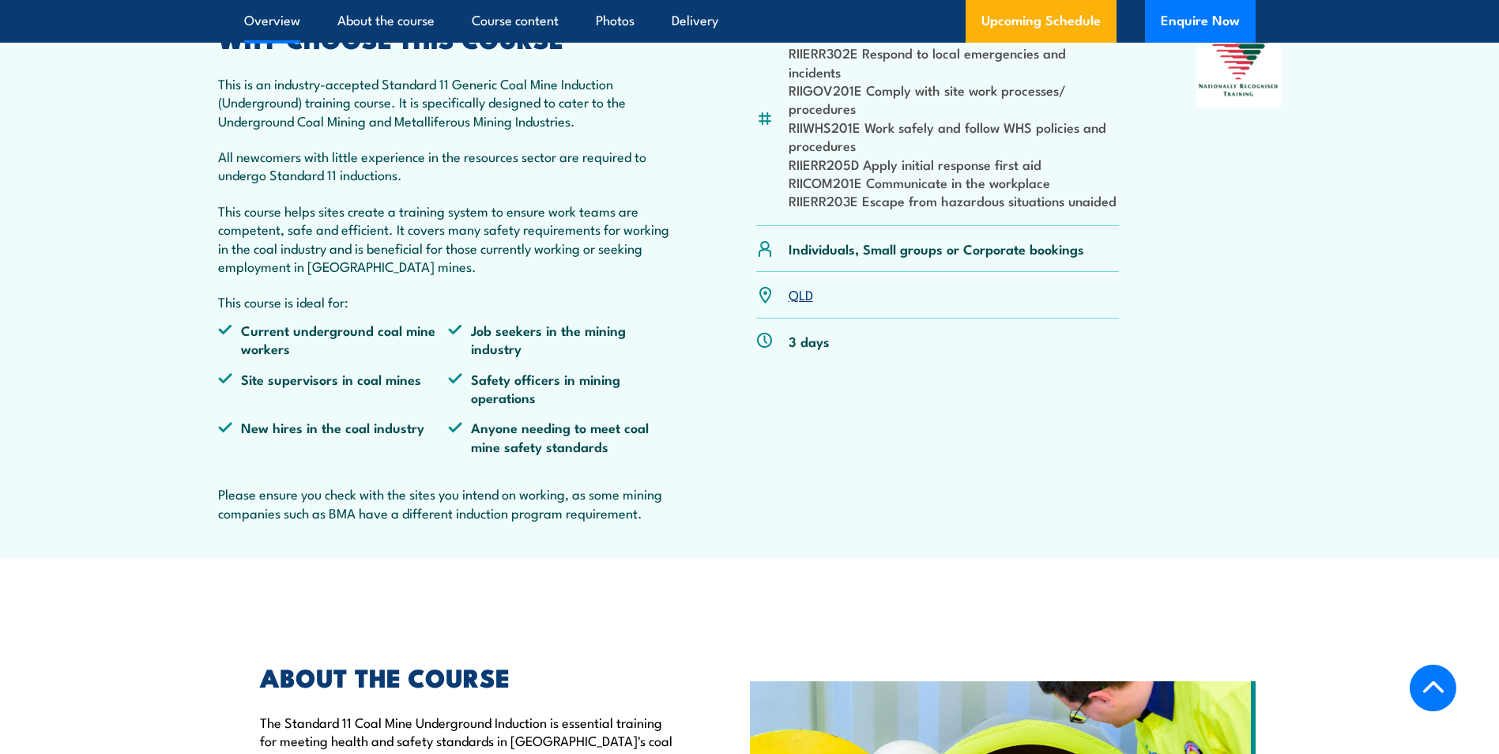
scroll to position [474, 0]
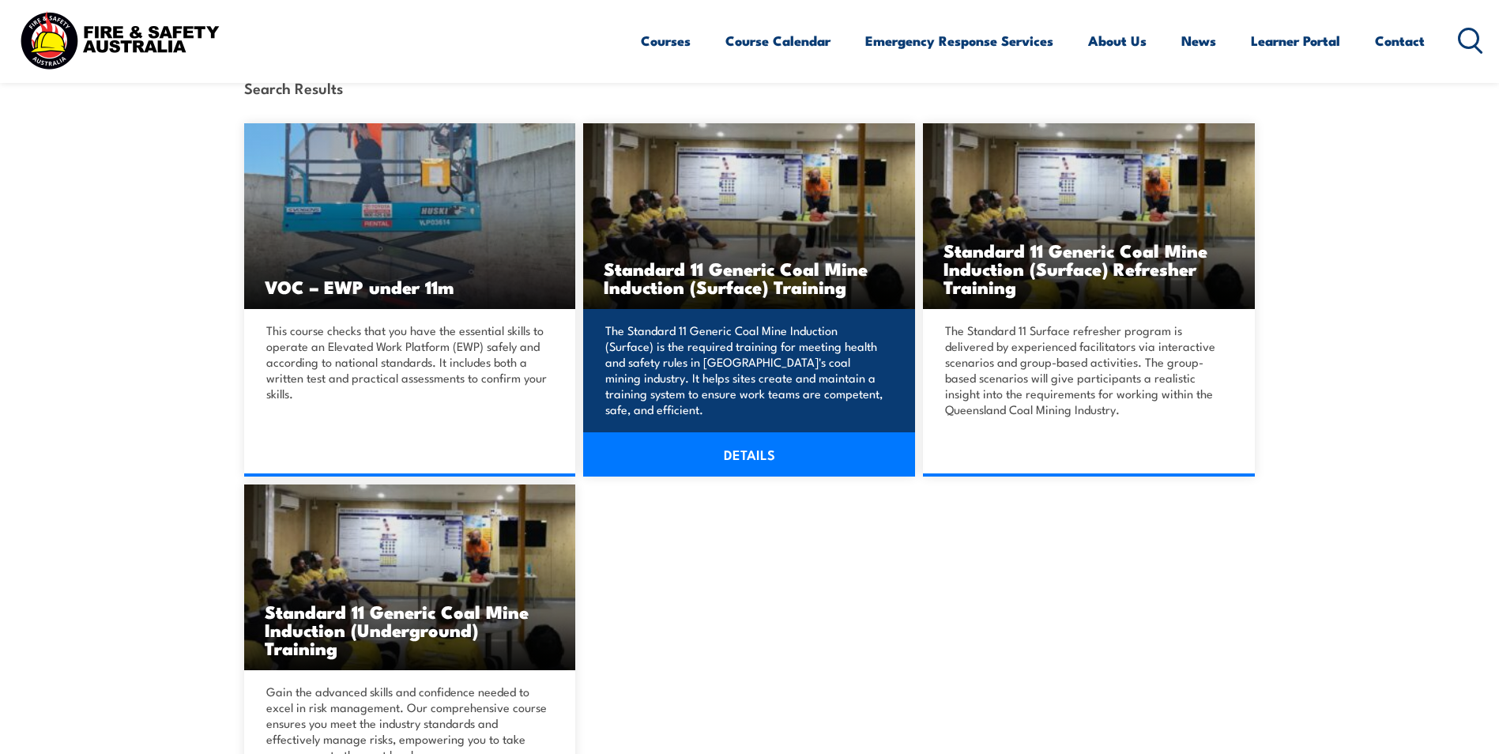
scroll to position [474, 0]
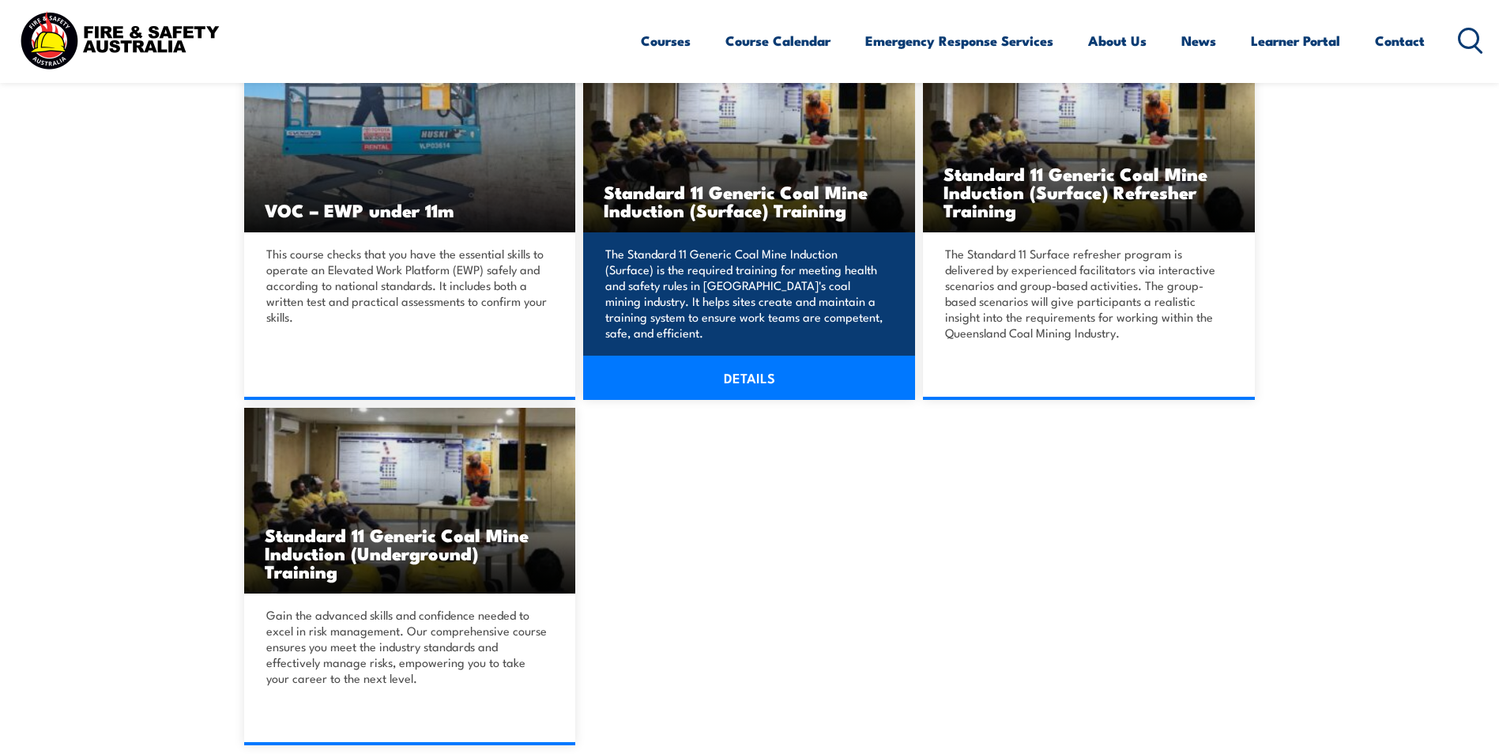
click at [765, 368] on link "DETAILS" at bounding box center [749, 378] width 332 height 44
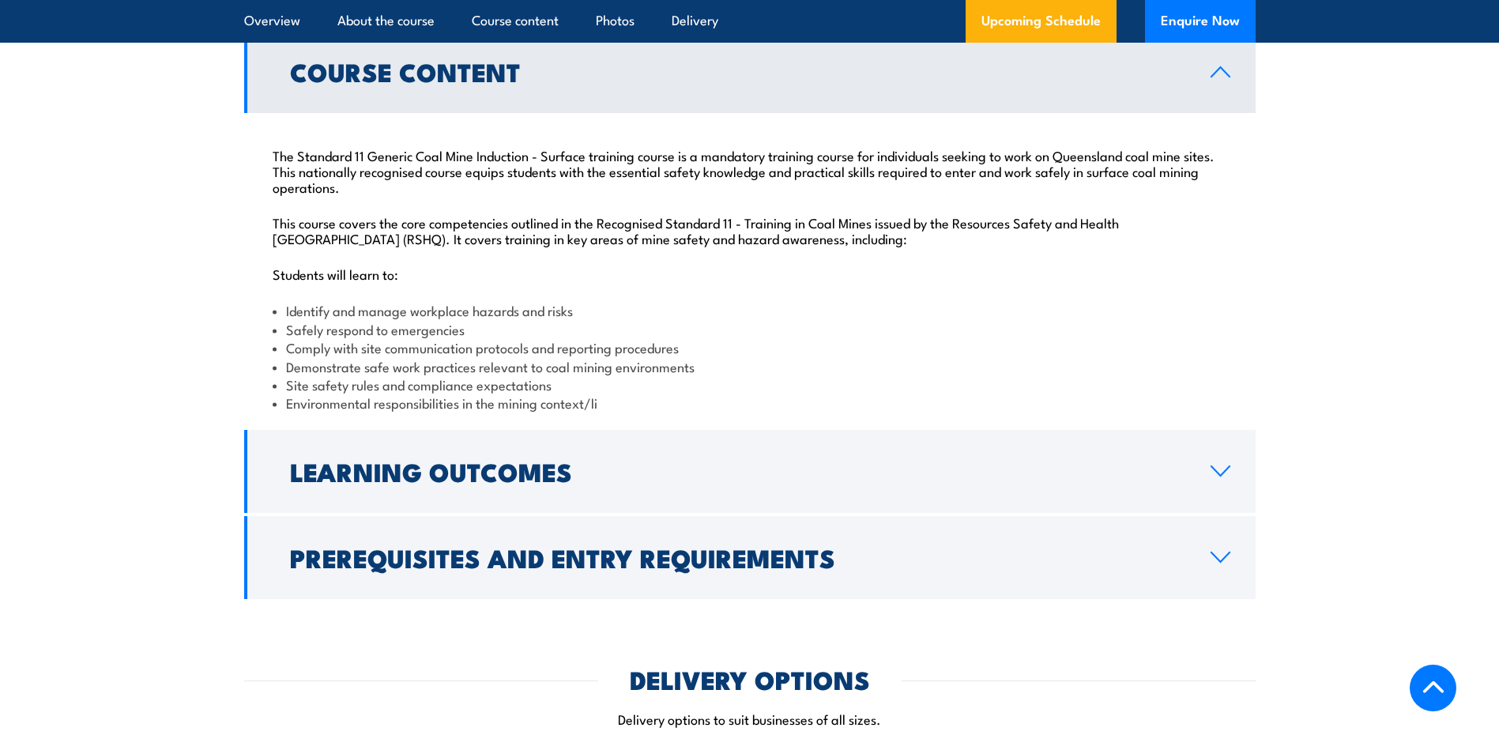
scroll to position [1501, 0]
